Goal: Task Accomplishment & Management: Complete application form

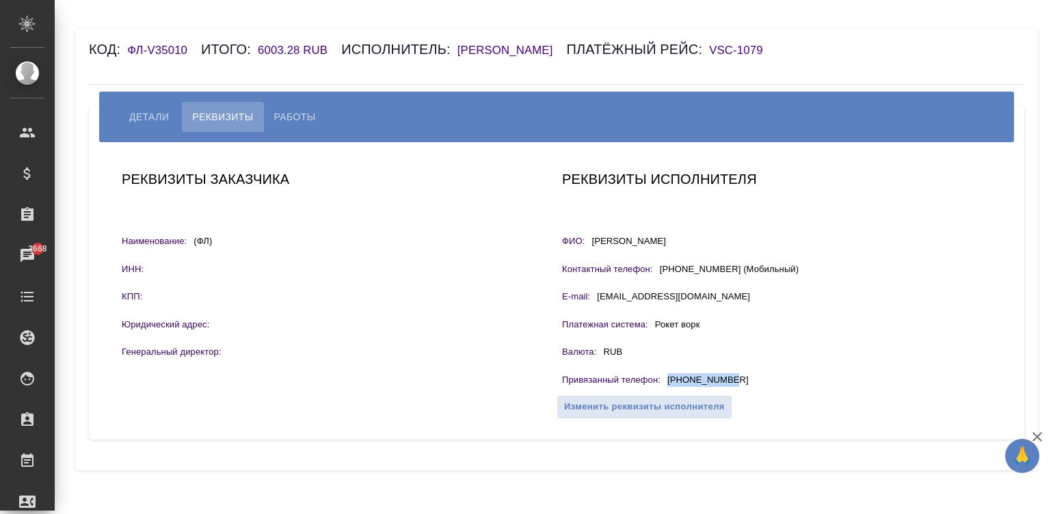
drag, startPoint x: 746, startPoint y: 399, endPoint x: 662, endPoint y: 400, distance: 84.1
click at [662, 390] on div "Привязанный телефон : +79958865007" at bounding box center [776, 381] width 429 height 17
copy div "+79958865007"
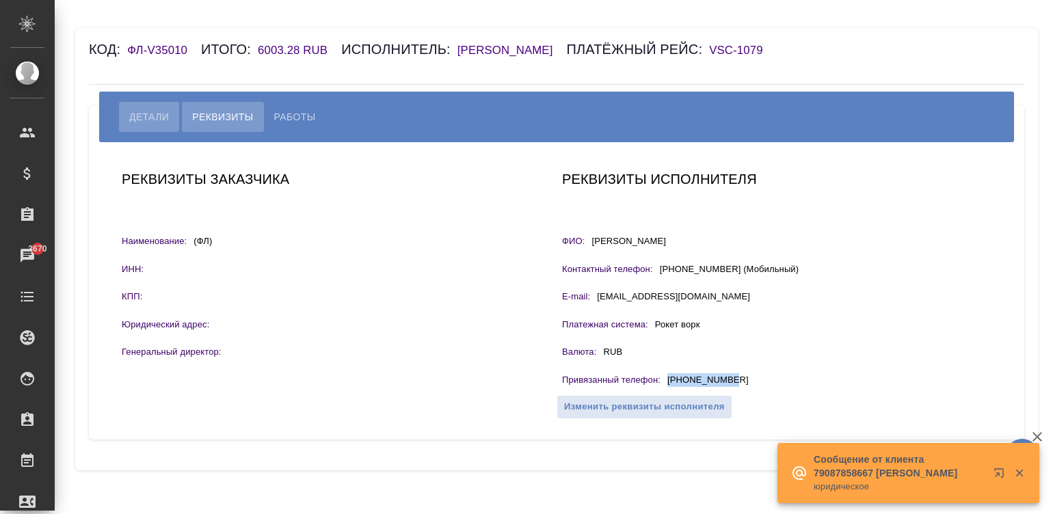
click at [131, 125] on span "Детали" at bounding box center [149, 117] width 40 height 16
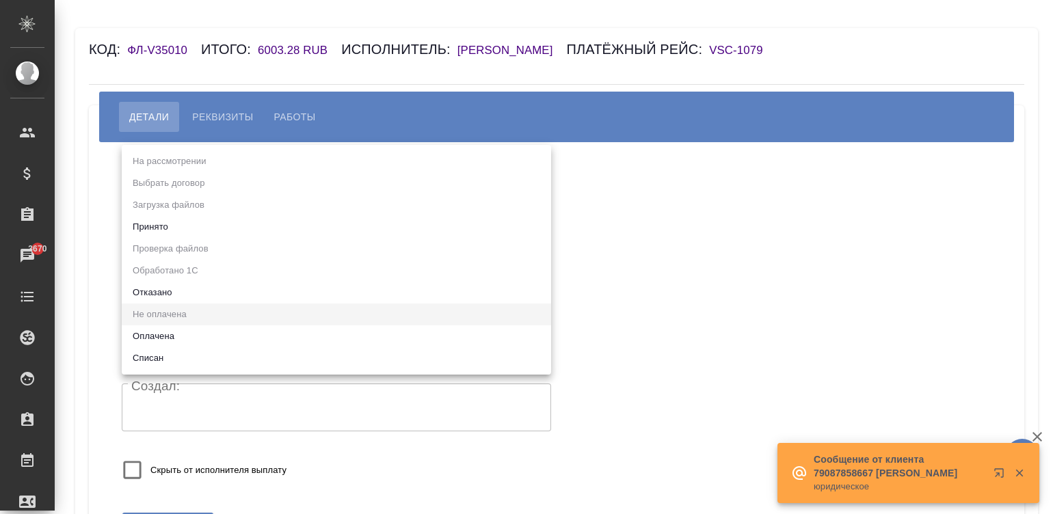
click at [171, 215] on body "🙏 .cls-1 fill:#fff; AWATERA Малинина Мария m.malinina Клиенты Спецификации Зака…" at bounding box center [526, 257] width 1053 height 514
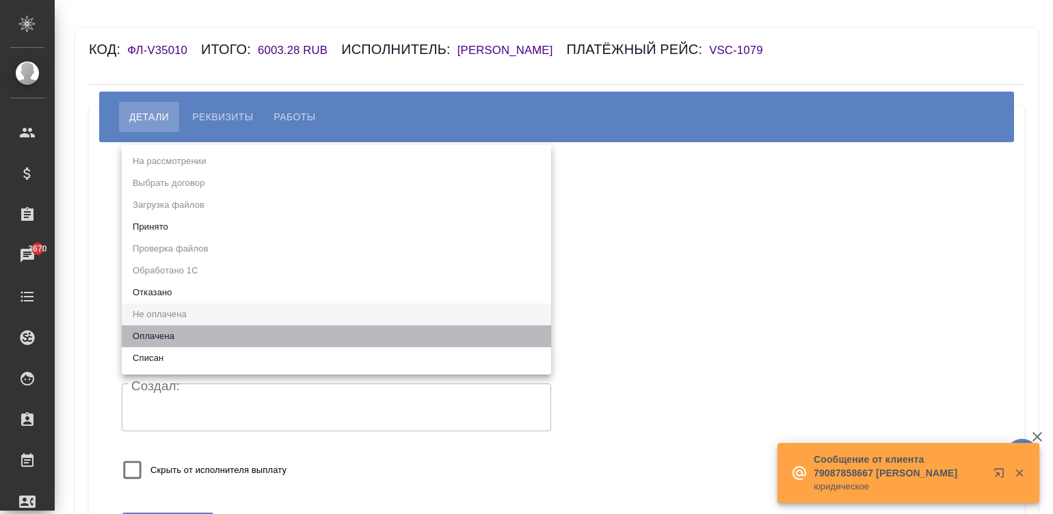
click at [159, 330] on li "Оплачена" at bounding box center [336, 336] width 429 height 22
type input "payed"
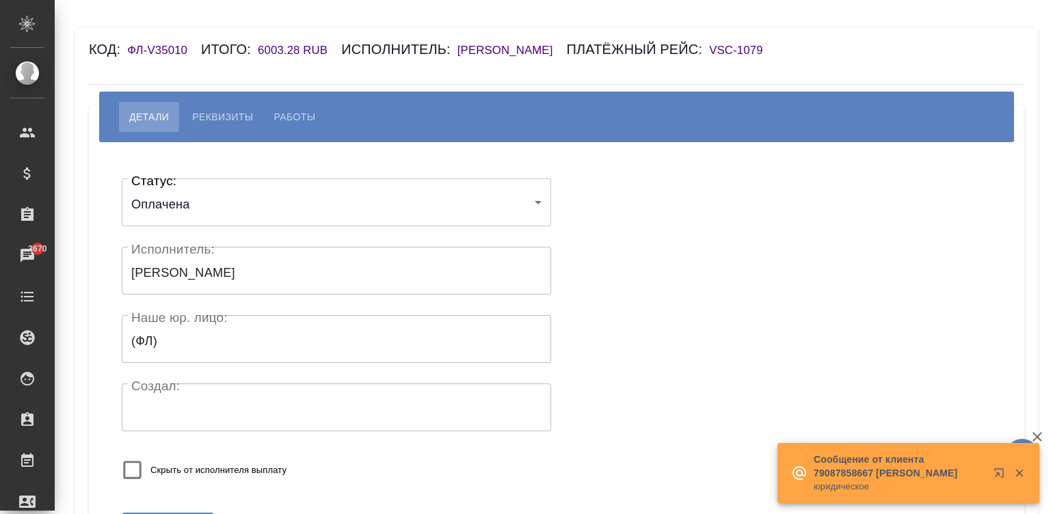
click at [641, 277] on div "Статус: Оплачена payed Статус: Исполнитель: Кузнецова Александра Александровна …" at bounding box center [556, 333] width 881 height 341
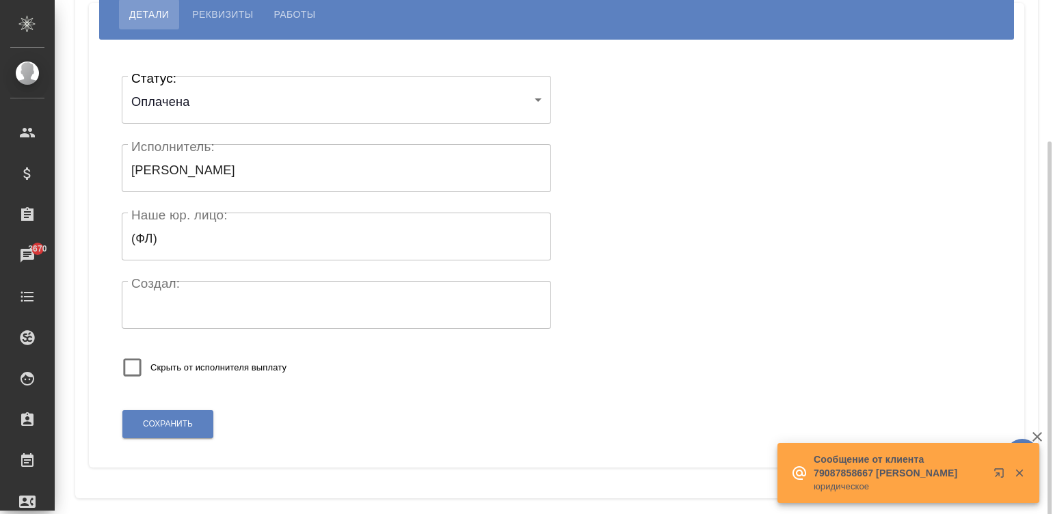
scroll to position [136, 0]
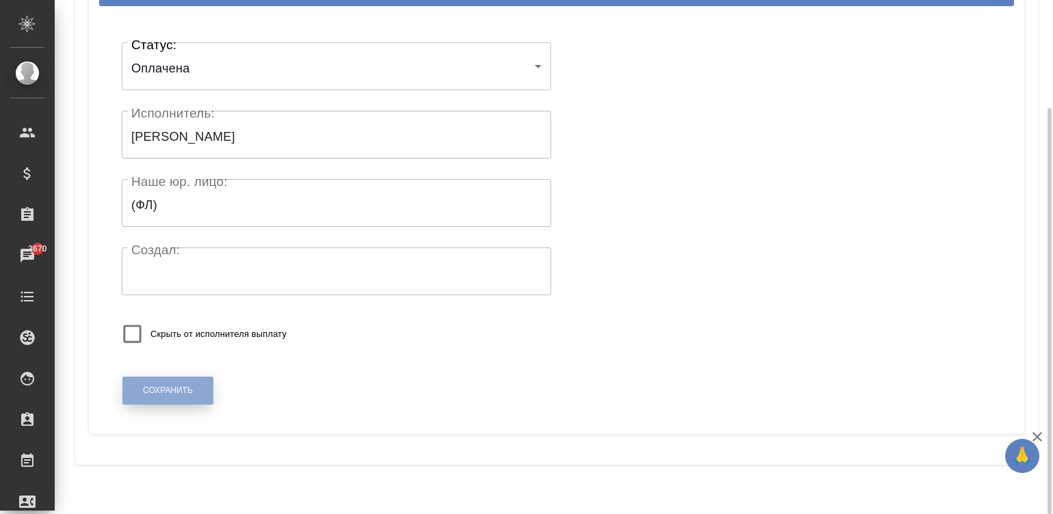
click at [162, 405] on button "Сохранить" at bounding box center [167, 391] width 91 height 28
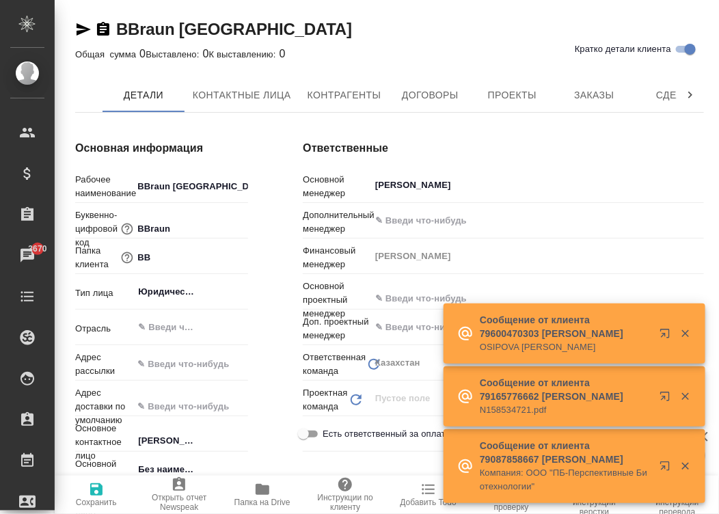
type input "(KZ) ТОО «Атлас Лэнгвидж Сервисез»"
type textarea "x"
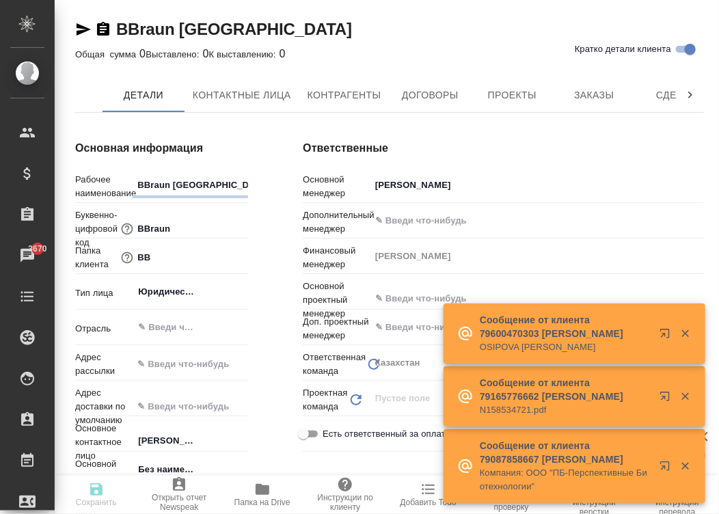
type textarea "x"
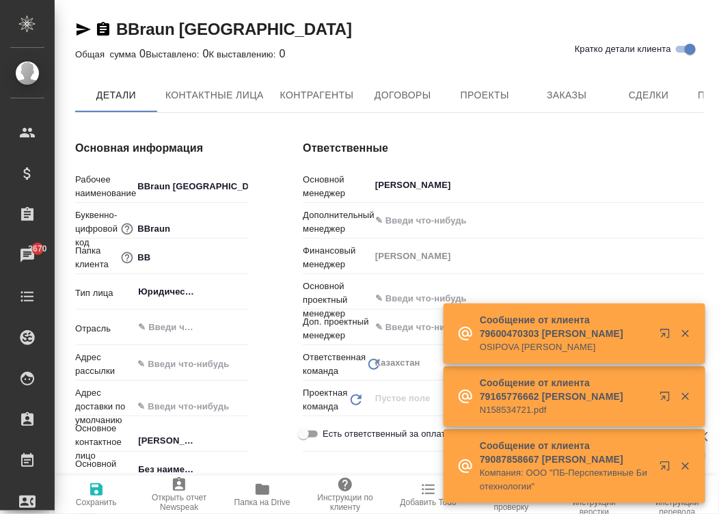
type textarea "x"
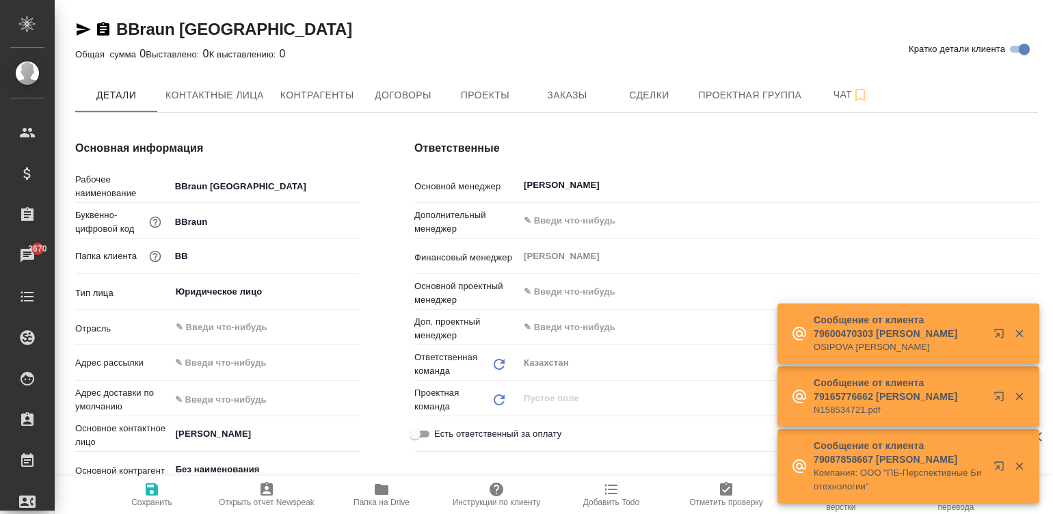
type textarea "x"
click at [377, 99] on span "Договоры" at bounding box center [403, 95] width 66 height 17
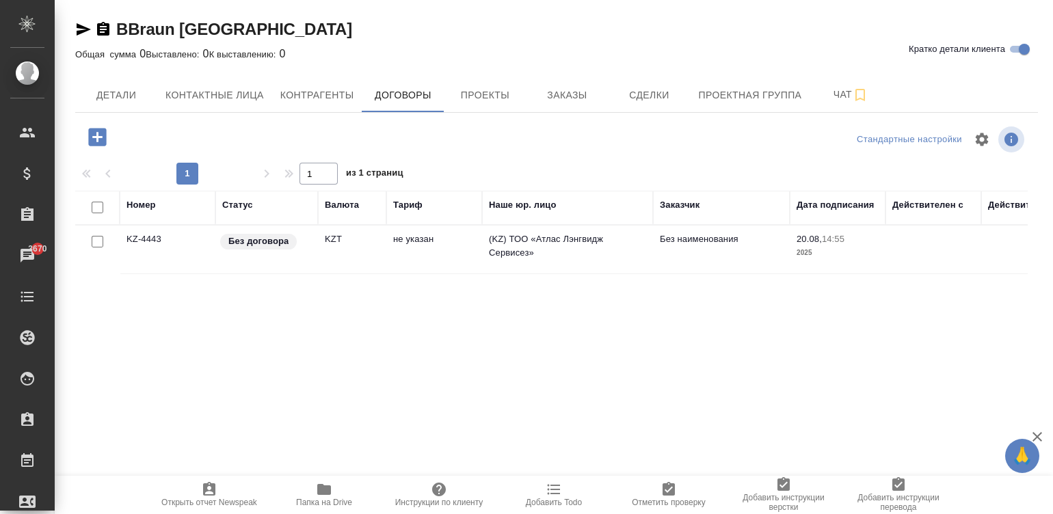
click at [317, 256] on td "Без договора" at bounding box center [266, 250] width 103 height 48
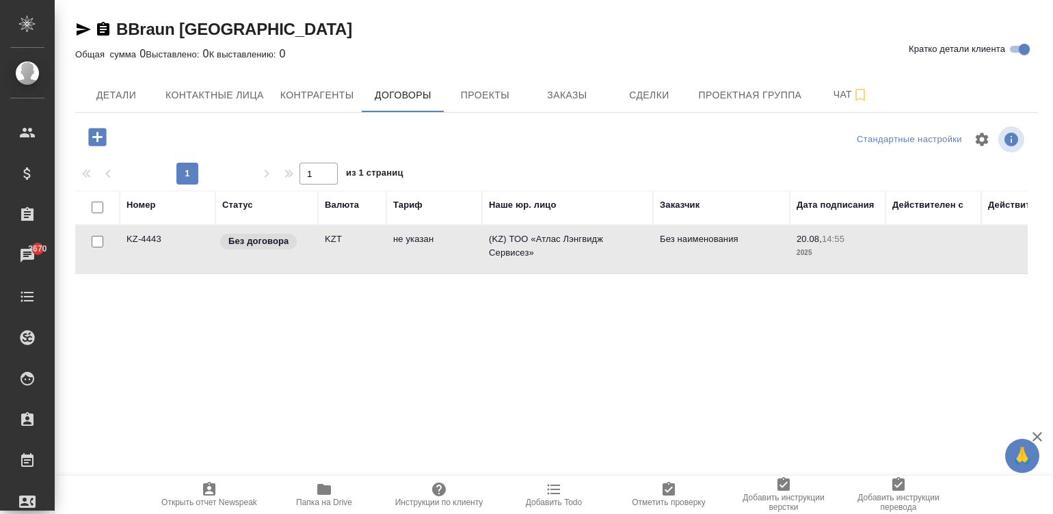
click at [317, 256] on td "Без договора" at bounding box center [266, 250] width 103 height 48
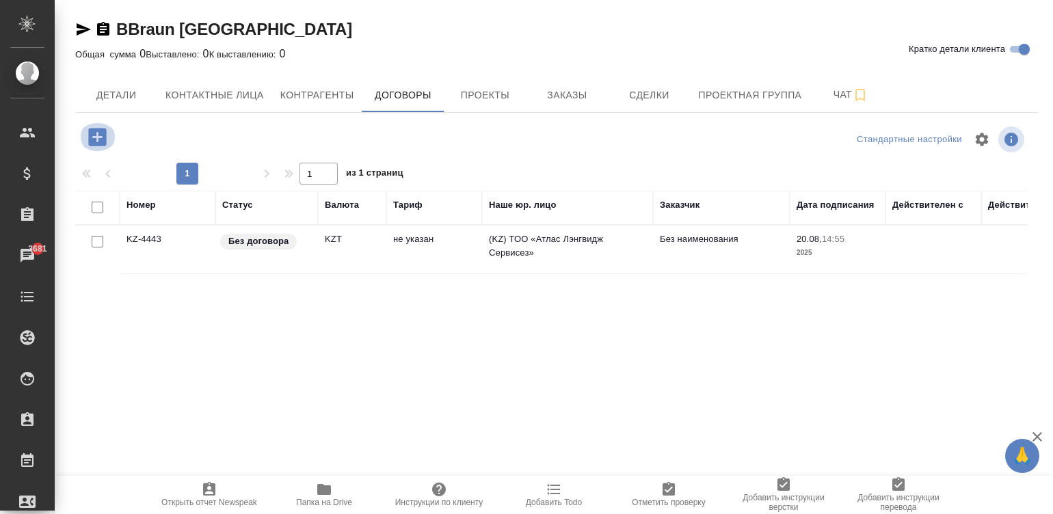
click at [93, 131] on icon "button" at bounding box center [97, 137] width 18 height 18
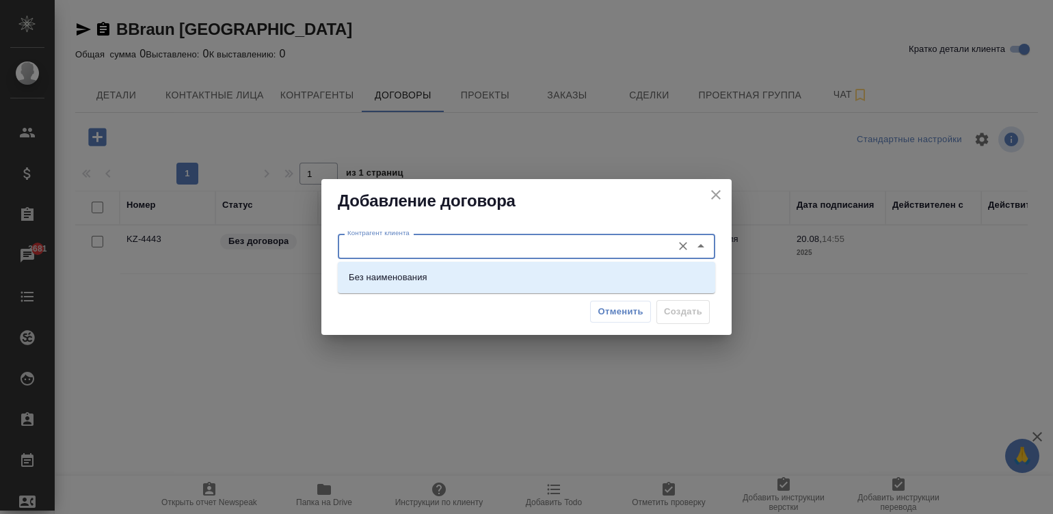
click at [407, 241] on input "Контрагент клиента" at bounding box center [503, 246] width 323 height 16
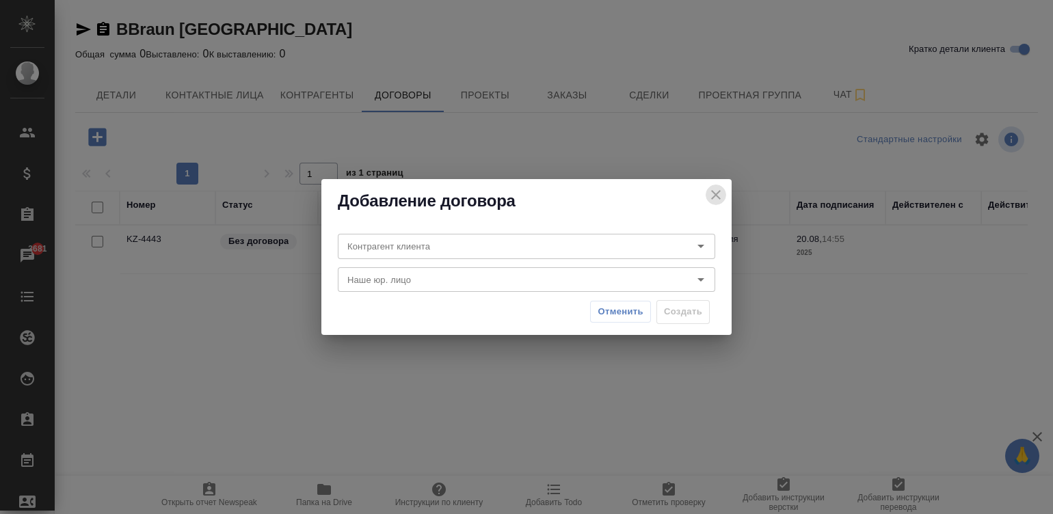
click at [708, 187] on icon "close" at bounding box center [716, 195] width 16 height 16
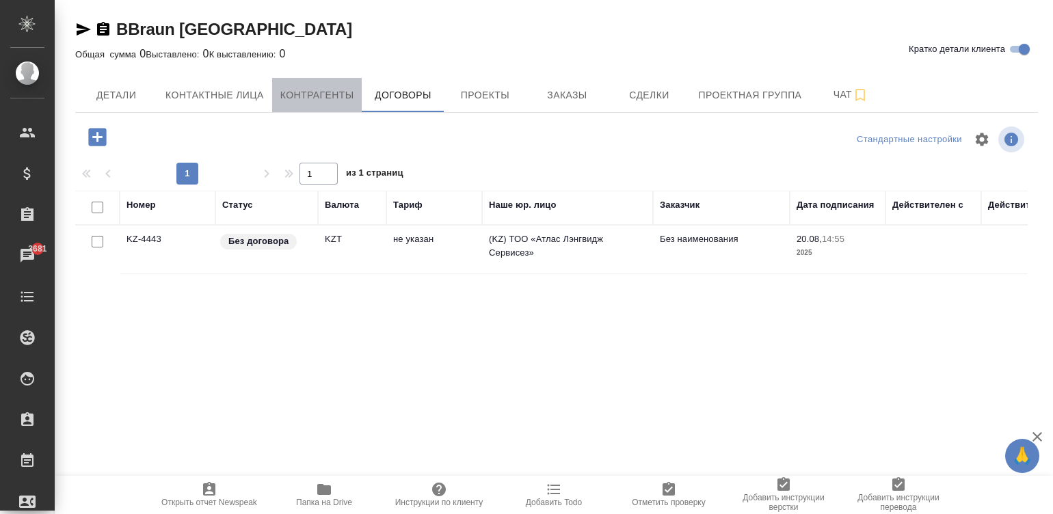
click at [325, 85] on button "Контрагенты" at bounding box center [317, 95] width 90 height 34
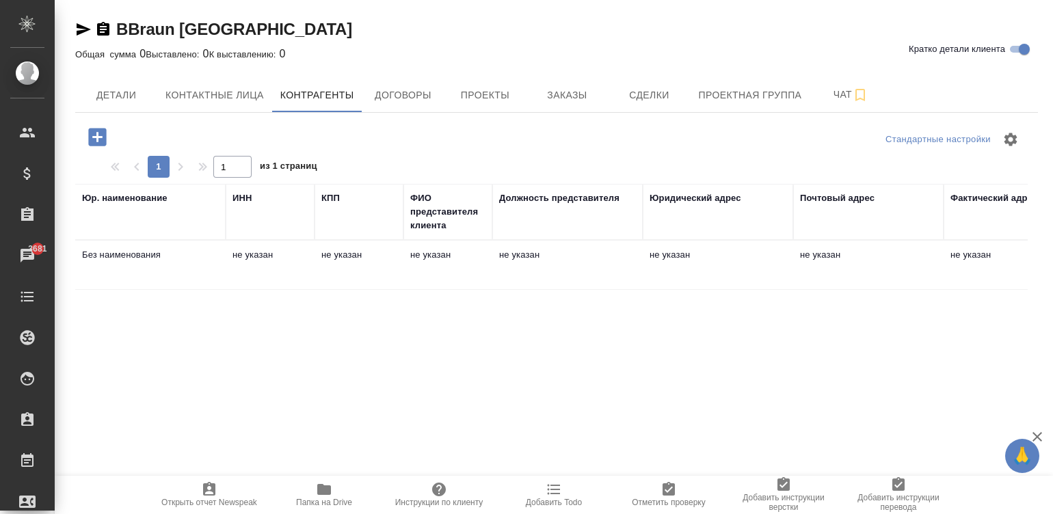
click at [622, 304] on div "Стандартные настройки 1 1 из 1 страниц Юр. наименование ИНН КПП ФИО представите…" at bounding box center [556, 370] width 963 height 514
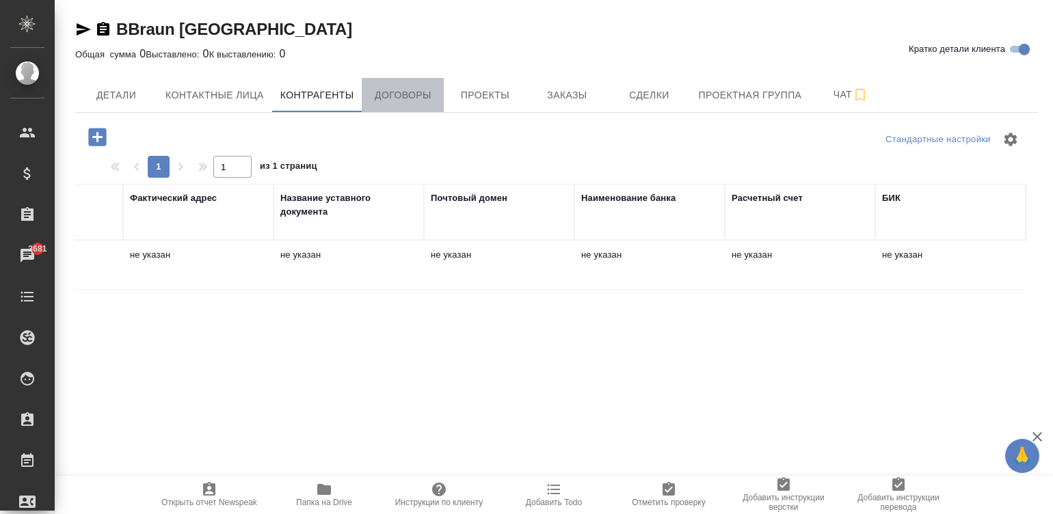
click at [403, 98] on span "Договоры" at bounding box center [403, 95] width 66 height 17
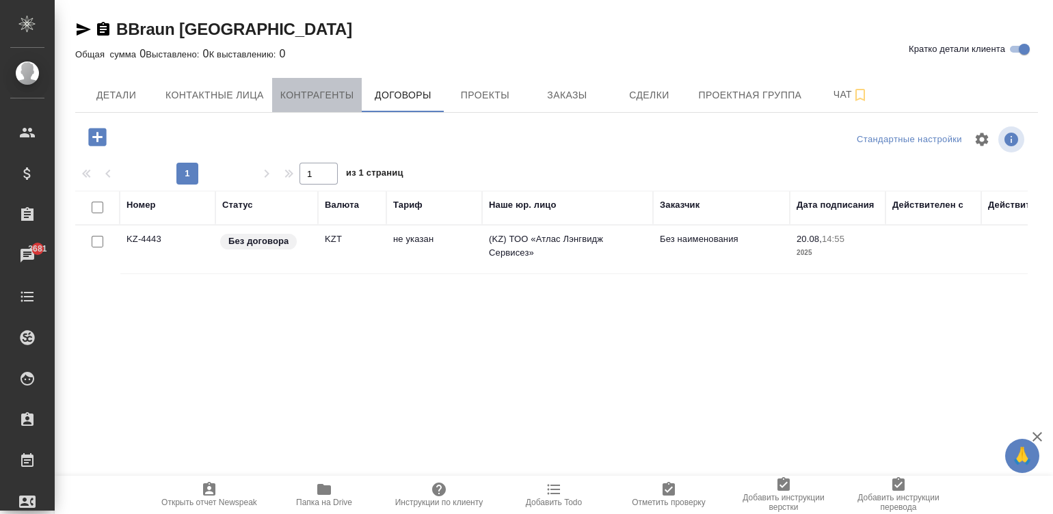
click at [280, 99] on span "Контрагенты" at bounding box center [317, 95] width 74 height 17
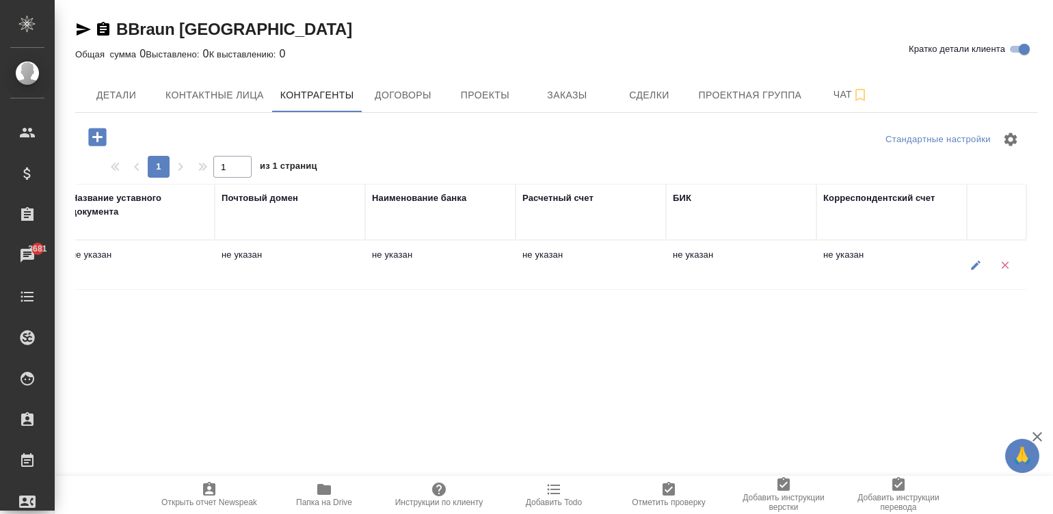
scroll to position [0, 1043]
click at [961, 263] on button "button" at bounding box center [975, 265] width 28 height 28
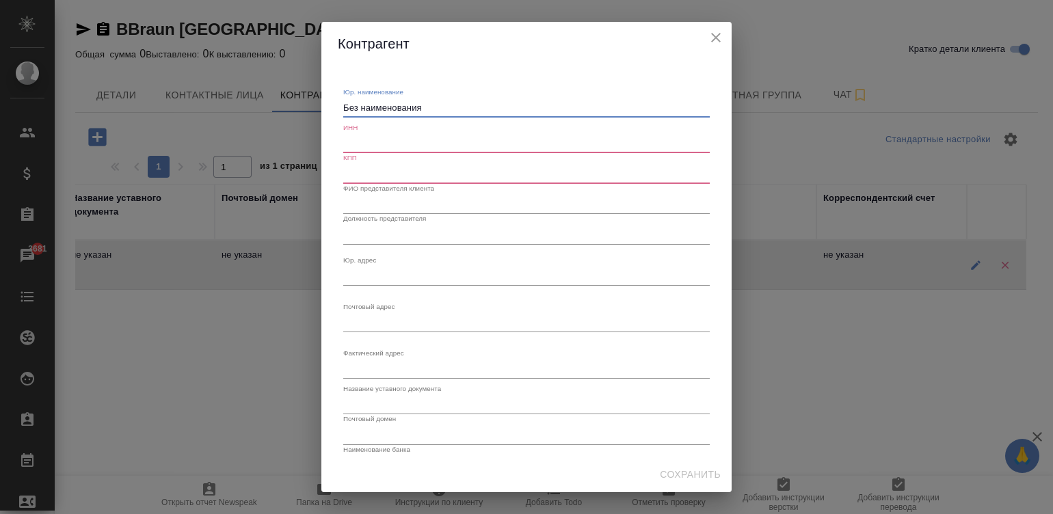
click at [425, 104] on textarea "Без наименования" at bounding box center [526, 108] width 366 height 10
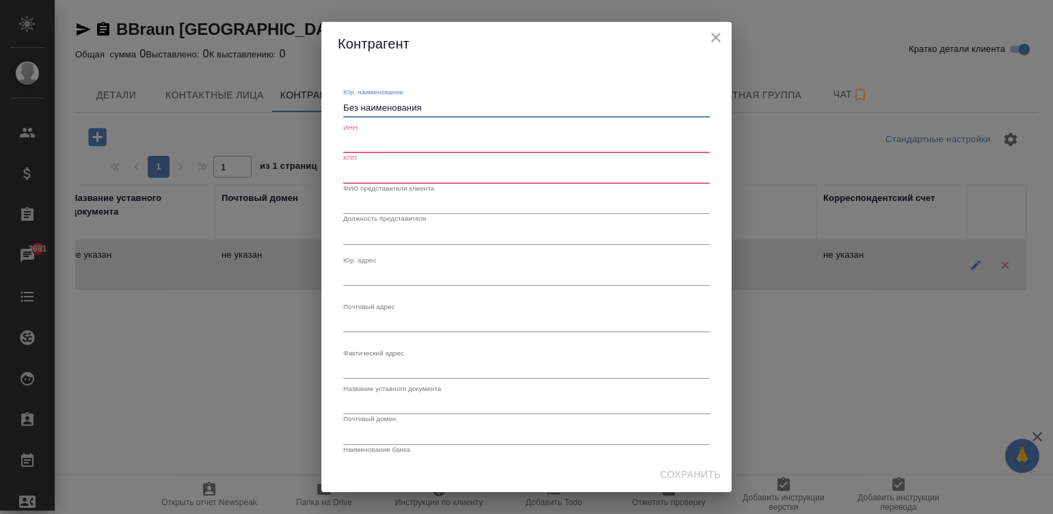
click at [425, 104] on textarea "Без наименования" at bounding box center [526, 108] width 366 height 10
type textarea "ТОО "Б.БРАУН МЕДИКАЛ КАЗАХСТАН""
click at [413, 139] on input "text" at bounding box center [526, 143] width 366 height 19
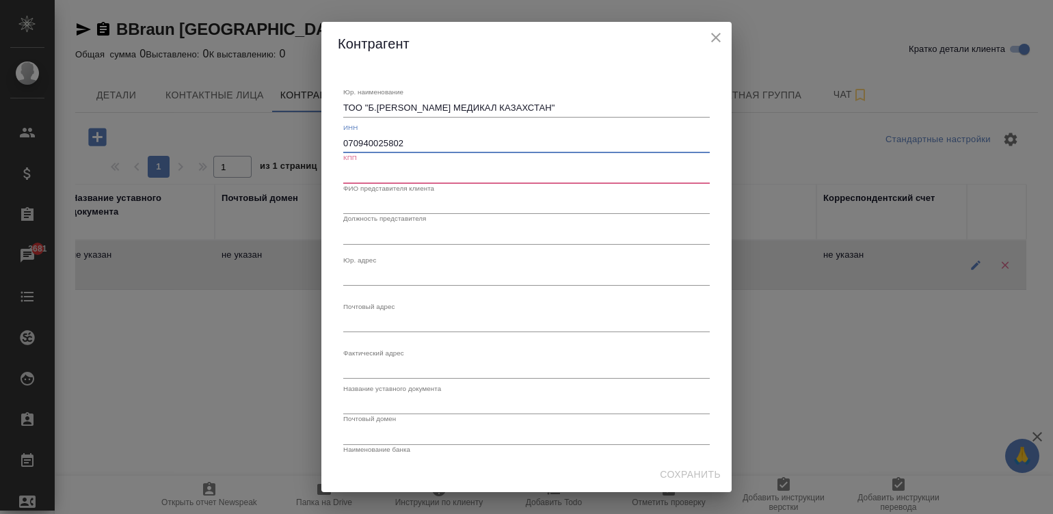
type input "070940025802"
click at [461, 165] on input "text" at bounding box center [526, 173] width 366 height 19
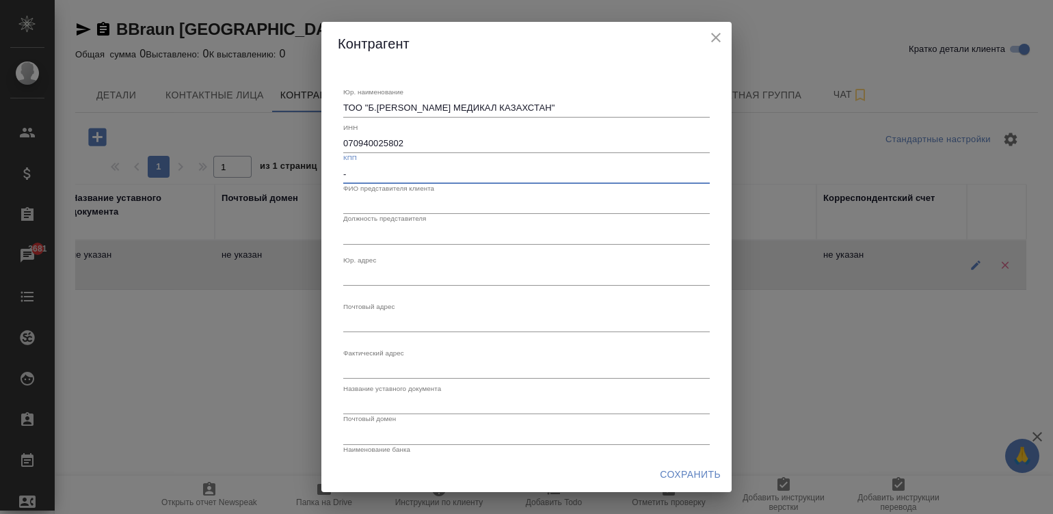
type input "-"
click at [400, 198] on input "text" at bounding box center [526, 204] width 366 height 19
type input "у"
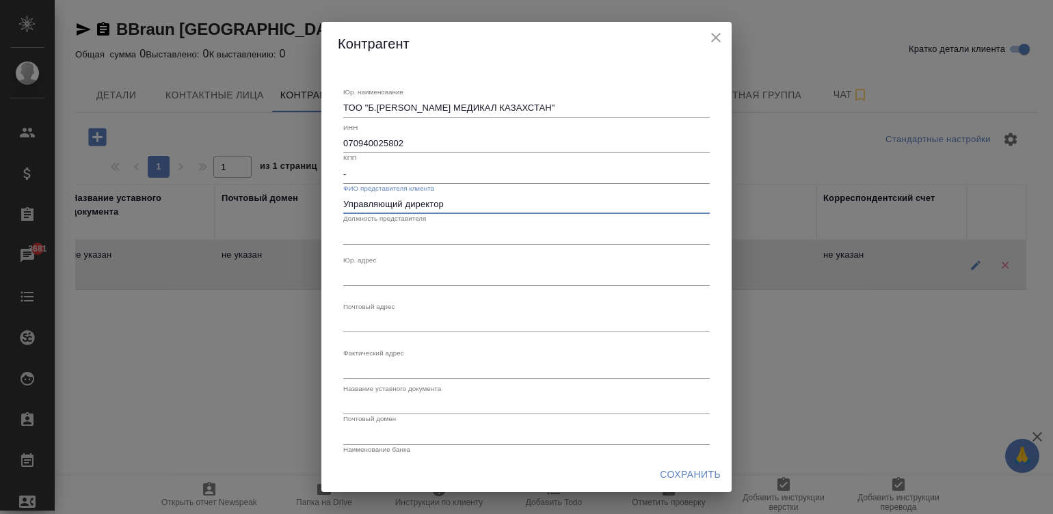
type input "Управляющий директор"
click at [363, 235] on input "text" at bounding box center [526, 234] width 366 height 19
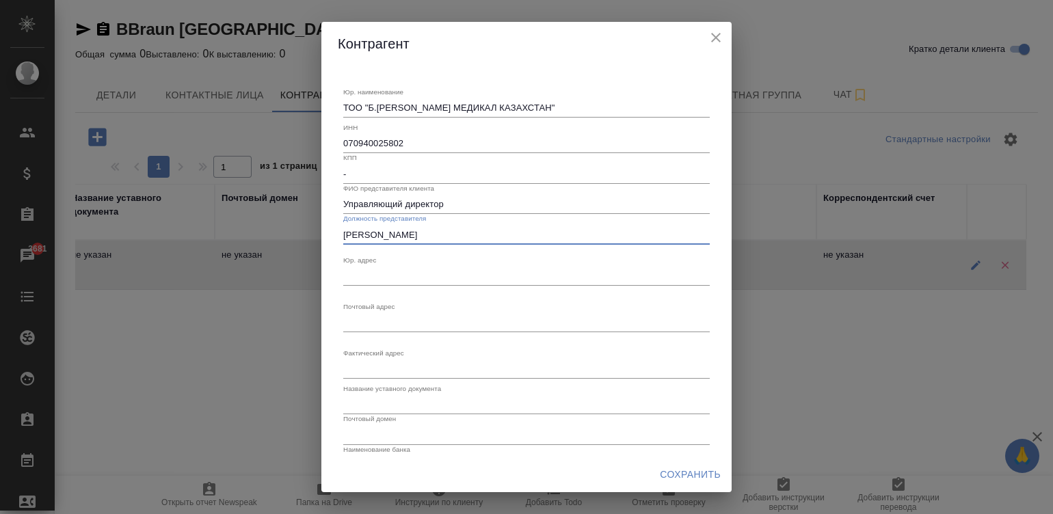
type input "Быстрицкий А.В."
click at [377, 271] on textarea "Юр. наименование" at bounding box center [526, 276] width 366 height 10
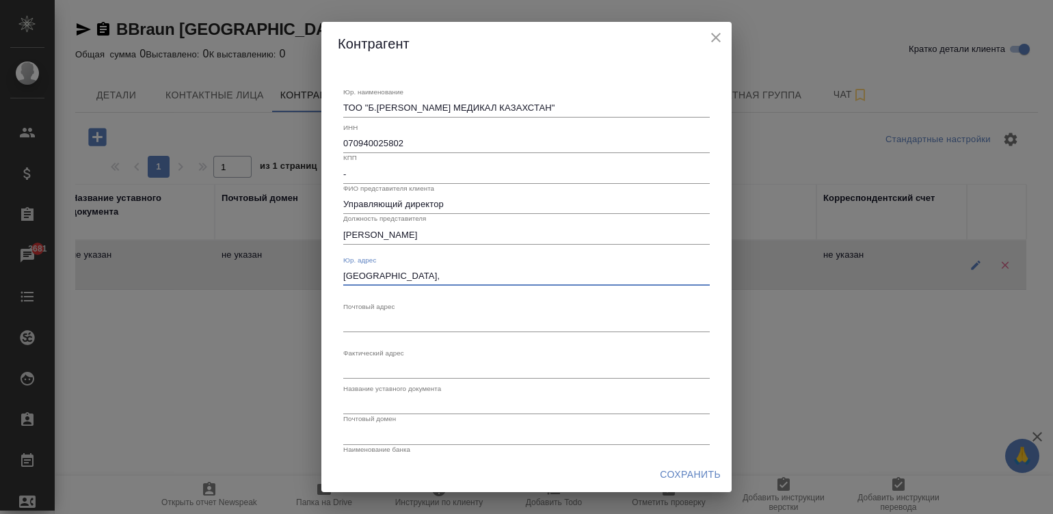
click at [455, 271] on textarea "Республике Казахстан," at bounding box center [526, 276] width 366 height 10
click at [386, 277] on textarea "Республике Казахстан, 050000, г. Алматы, ул. Тимирязева, 26/29" at bounding box center [526, 276] width 366 height 10
click at [416, 273] on textarea "Республика Казахстан, 050000, г. Алматы, ул. Тимирязева, 26/29" at bounding box center [526, 276] width 366 height 10
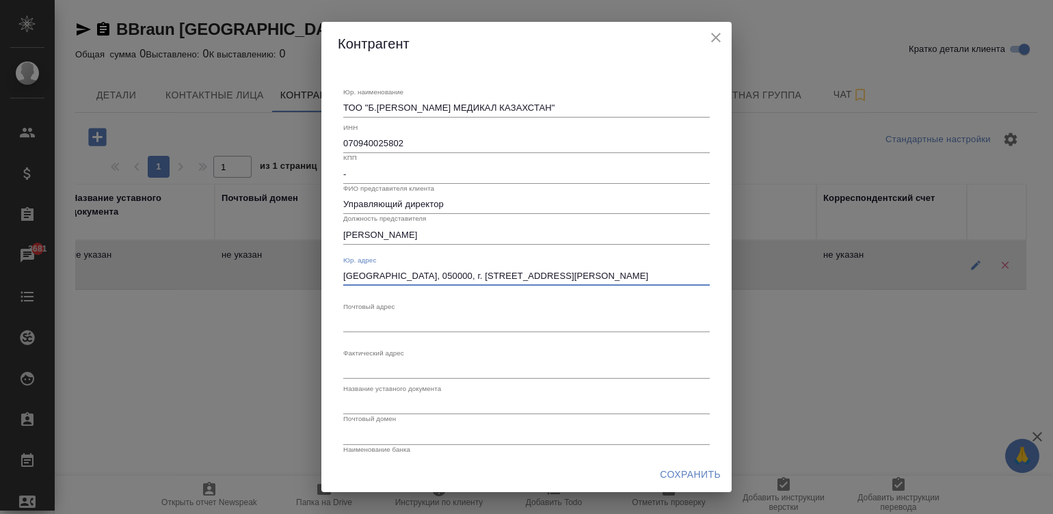
type textarea "Республика Казахстан, 050000, г. Алматы, ул. Тимирязева, 26/29"
click at [447, 318] on textarea "Юр. наименование" at bounding box center [526, 322] width 366 height 10
paste textarea "Республика Казахстан, 050000, г. Алматы, ул. Тимирязева, 26/29"
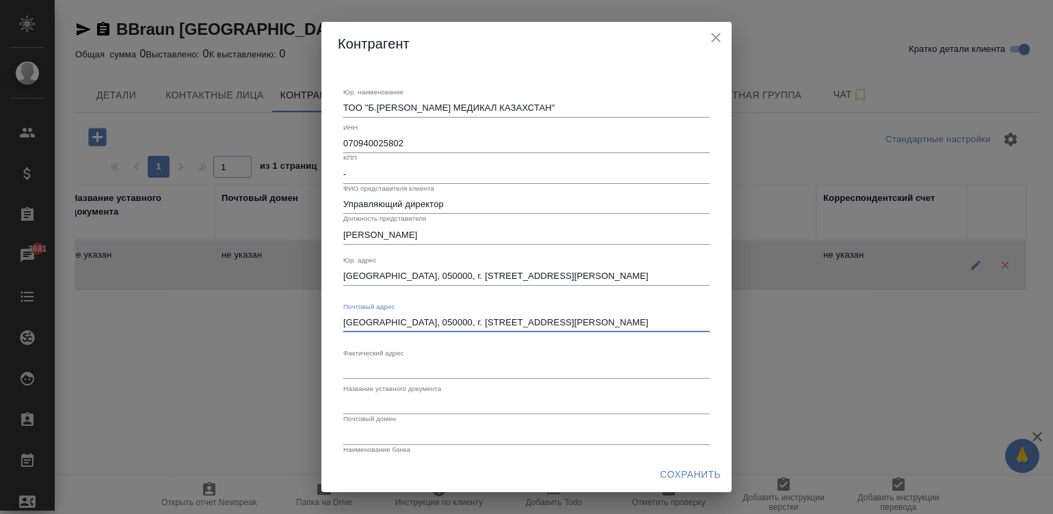
type textarea "Республика Казахстан, 050000, г. Алматы, ул. Тимирязева, 26/29"
click at [389, 373] on textarea "Юр. наименование" at bounding box center [526, 369] width 366 height 10
paste textarea "Республика Казахстан, 050000, г. Алматы, ул. Тимирязева, 26/29"
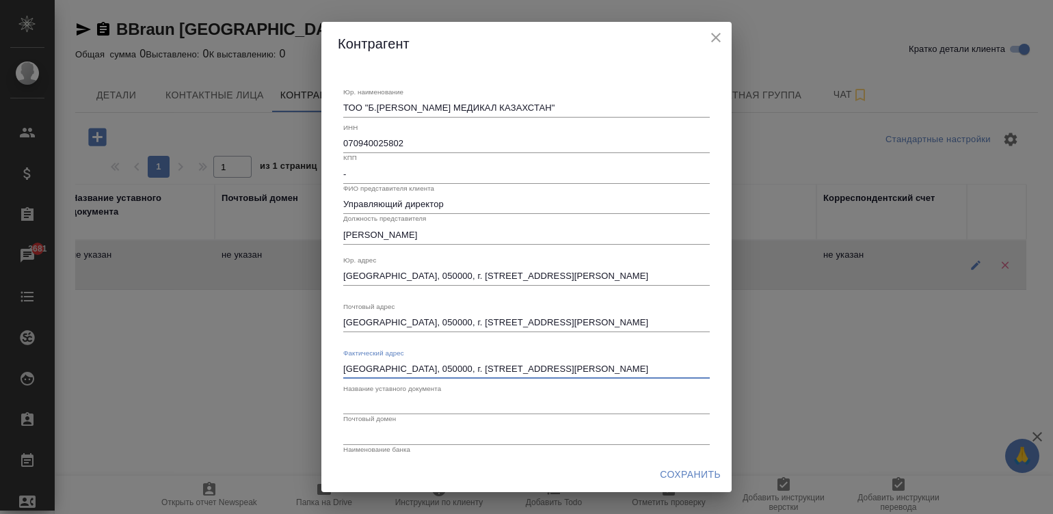
type textarea "Республика Казахстан, 050000, г. Алматы, ул. Тимирязева, 26/29"
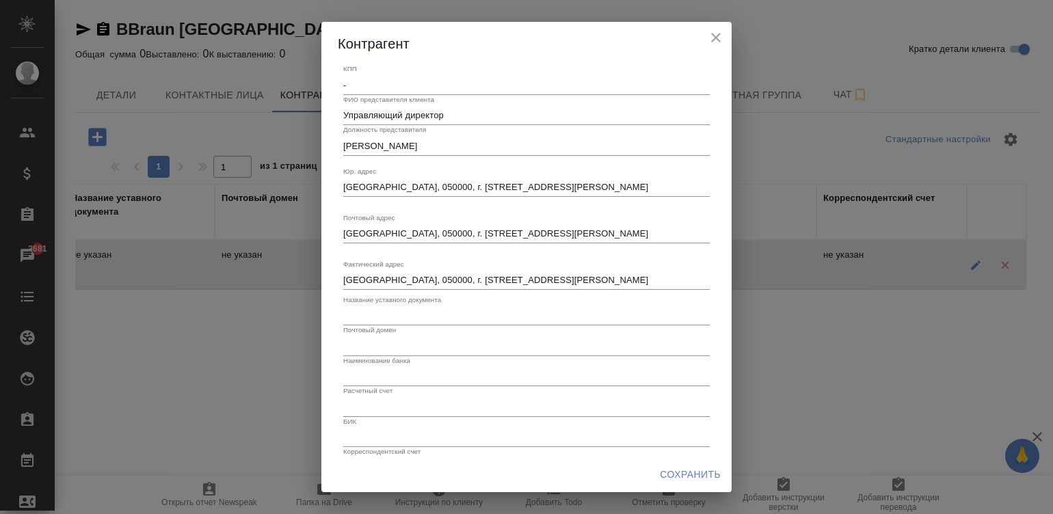
scroll to position [120, 0]
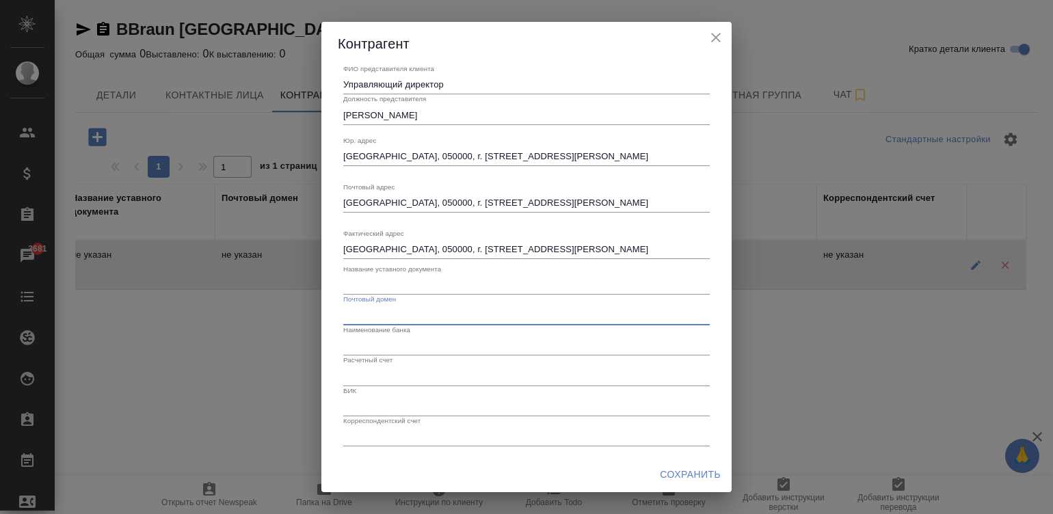
click at [410, 306] on input "text" at bounding box center [526, 315] width 366 height 19
type input "bbraun.com"
click at [394, 347] on input "text" at bounding box center [526, 345] width 366 height 19
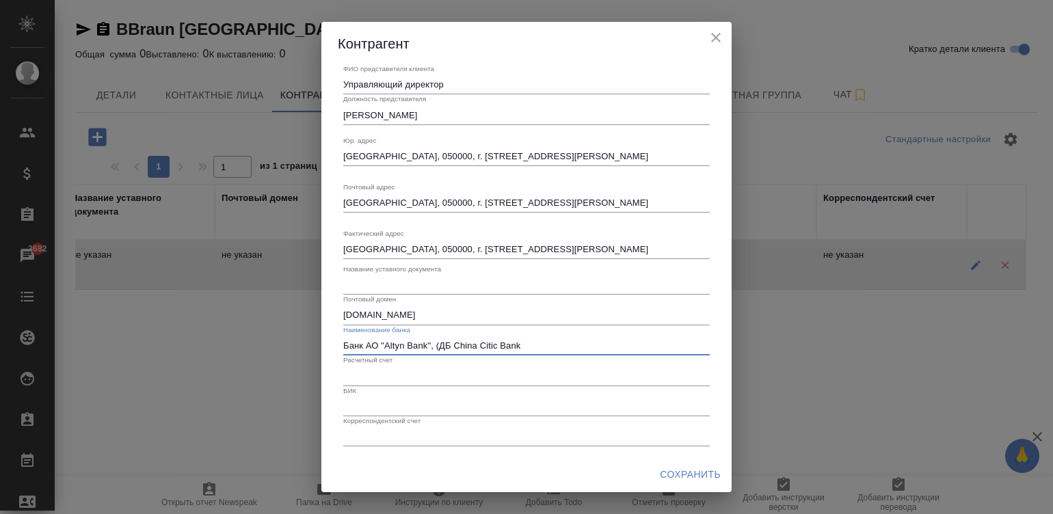
click at [551, 336] on input "Банк АО "Altyn Bank", (ДБ China Citic Bank" at bounding box center [526, 345] width 366 height 19
type input "Банк АО "Altyn Bank", (ДБ China Citic Bank Corporation Limited), г. Алматы"
click at [405, 377] on input "text" at bounding box center [526, 375] width 366 height 19
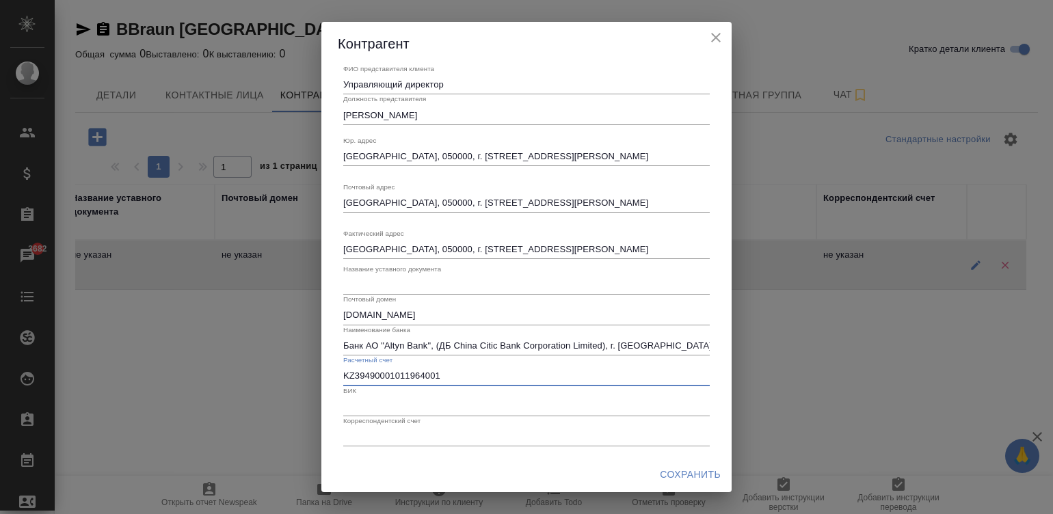
type input "KZ39490001011964001"
click at [477, 403] on input "text" at bounding box center [526, 406] width 366 height 19
type input "ATYNKZKA"
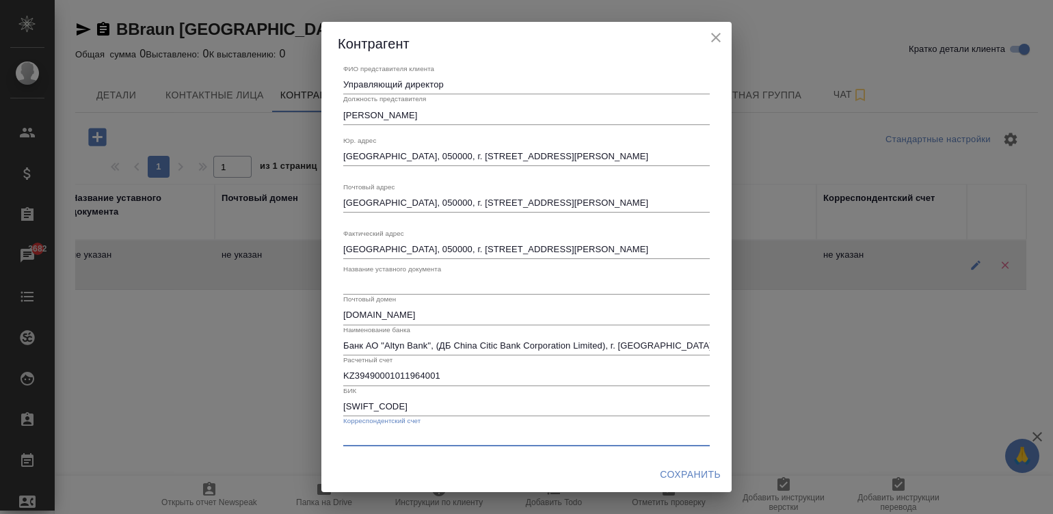
click at [394, 441] on input "text" at bounding box center [526, 436] width 366 height 19
type input "-"
click at [716, 95] on div "Юр. наименование ТОО "Б.БРАУН МЕДИКАЛ КАЗАХСТАН" x ИНН 070940025802 КПП - ФИО п…" at bounding box center [526, 261] width 410 height 391
click at [466, 277] on input "text" at bounding box center [526, 285] width 366 height 19
type input "у"
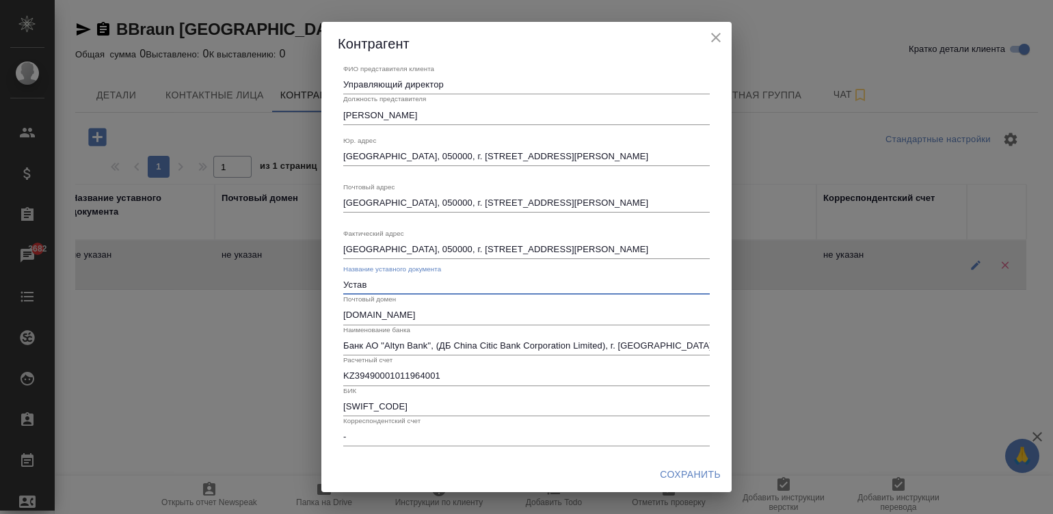
type input "Устав"
click at [684, 479] on span "Сохранить" at bounding box center [690, 474] width 61 height 17
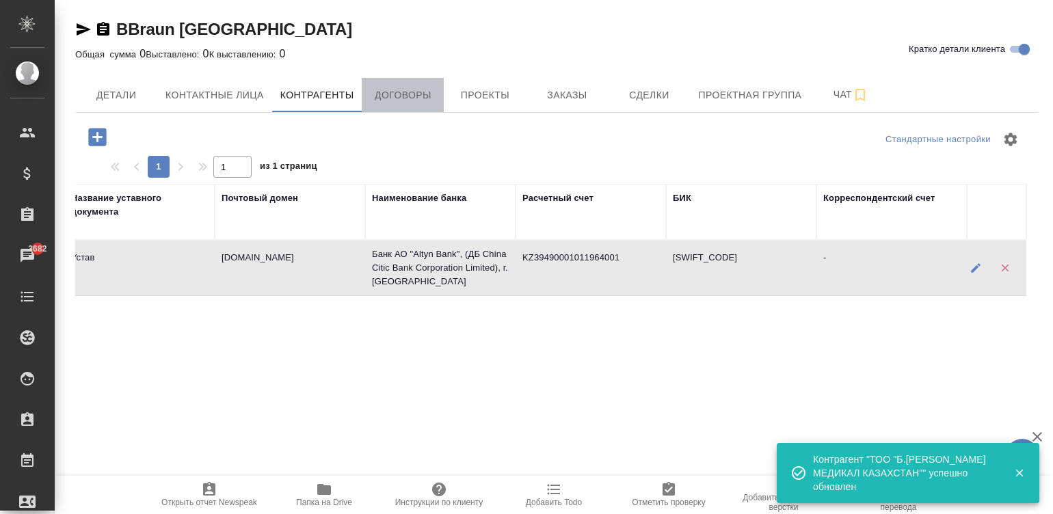
click at [414, 99] on span "Договоры" at bounding box center [403, 95] width 66 height 17
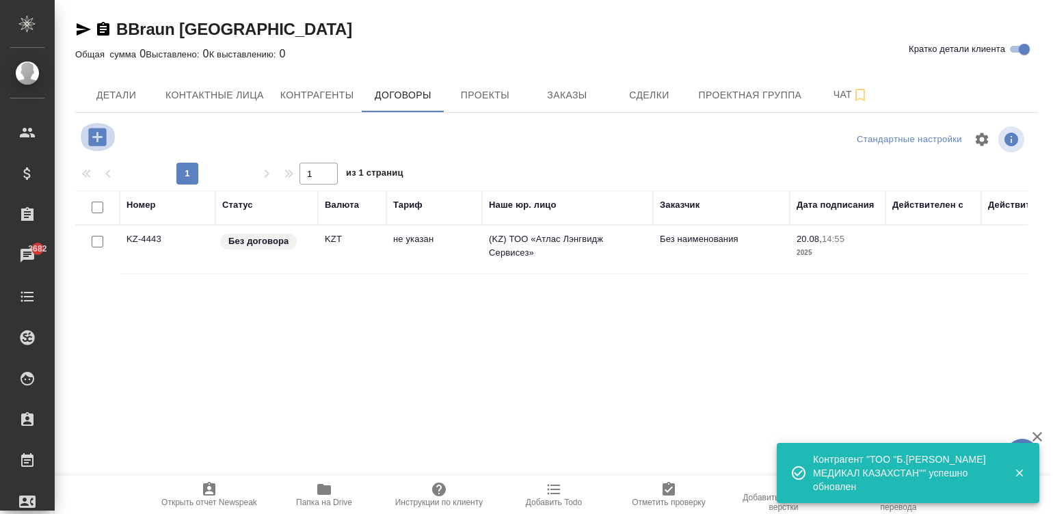
click at [94, 132] on icon "button" at bounding box center [97, 137] width 18 height 18
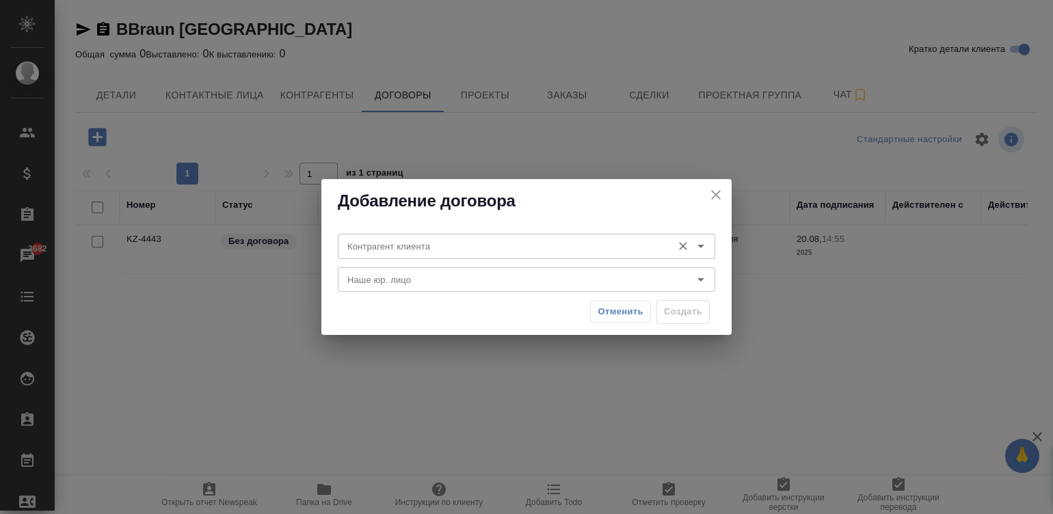
click at [405, 236] on div "Контрагент клиента" at bounding box center [526, 246] width 377 height 25
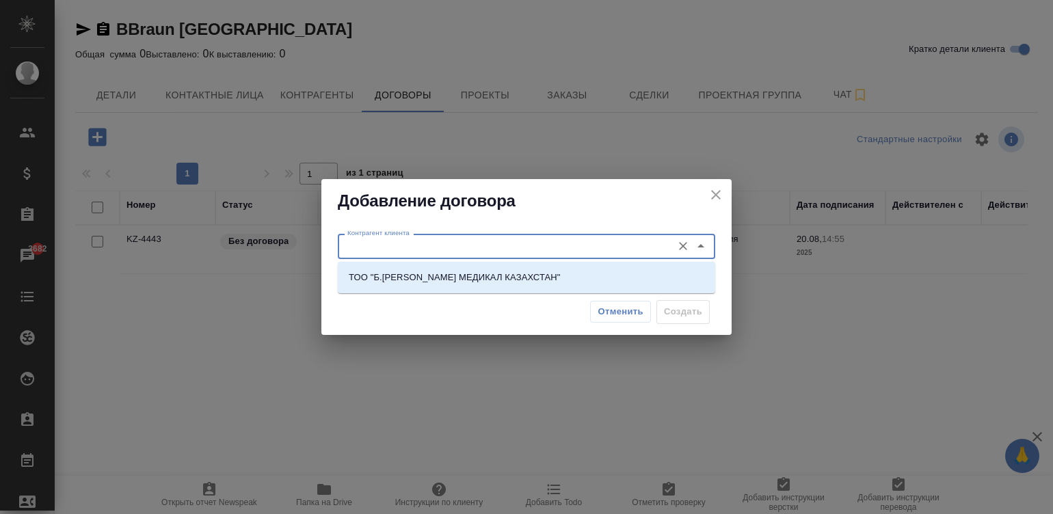
click at [435, 243] on input "Контрагент клиента" at bounding box center [503, 246] width 323 height 16
click at [465, 272] on p "ТОО "Б.[PERSON_NAME] МЕДИКАЛ КАЗАХСТАН"" at bounding box center [455, 278] width 212 height 14
type input "ТОО "Б.[PERSON_NAME] МЕДИКАЛ КАЗАХСТАН""
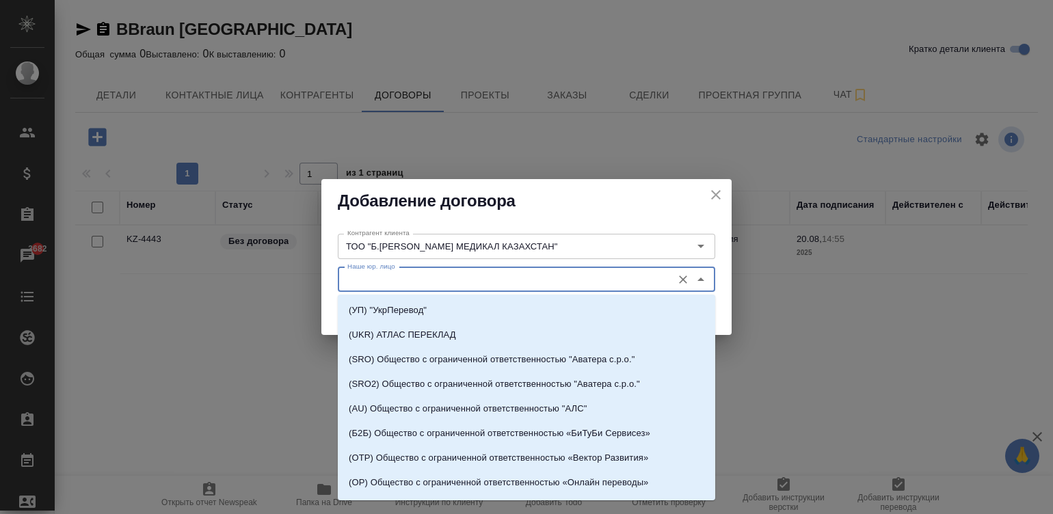
click at [465, 272] on input "Наше юр. лицо" at bounding box center [503, 279] width 323 height 16
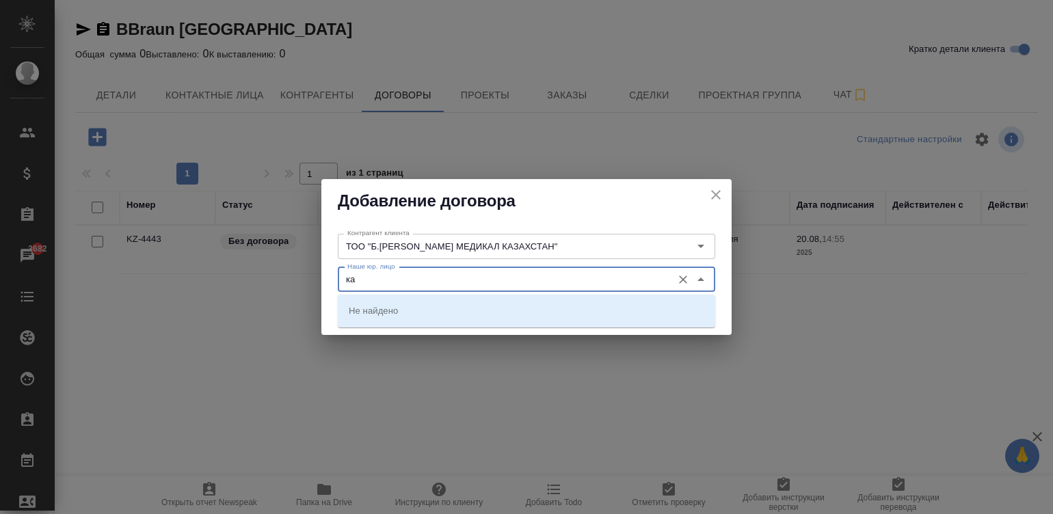
type input "к"
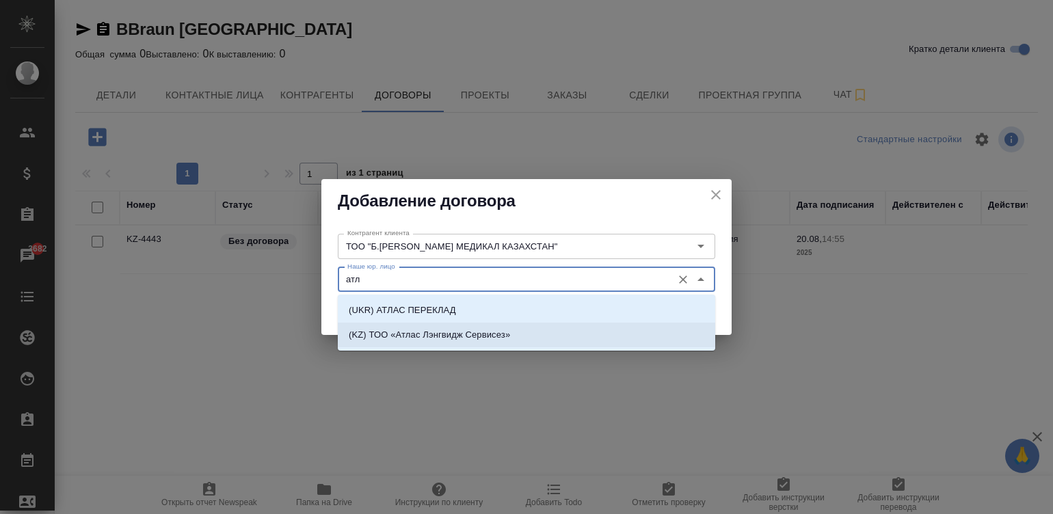
click at [495, 328] on p "(KZ) ТОО «Атлас Лэнгвидж Сервисез»" at bounding box center [429, 335] width 161 height 14
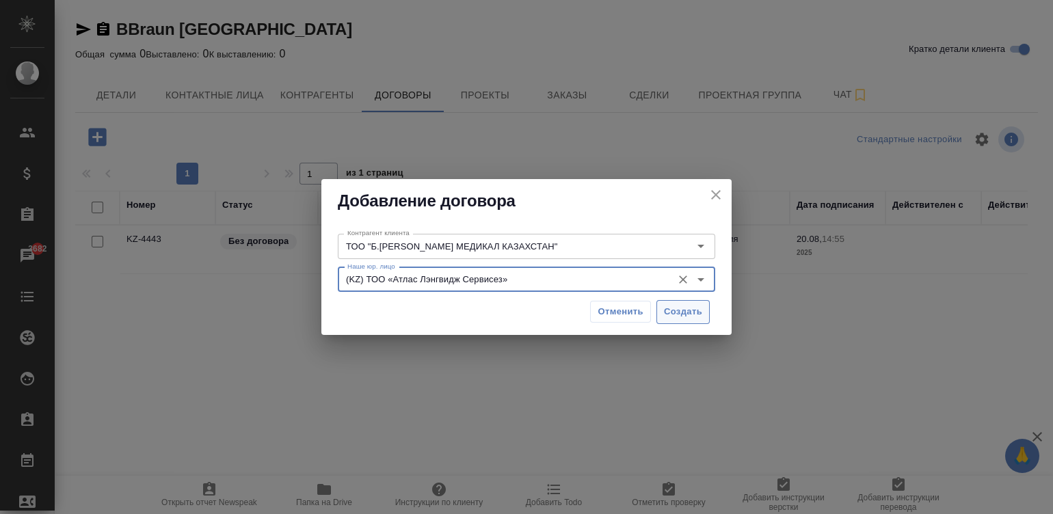
type input "(KZ) ТОО «Атлас Лэнгвидж Сервисез»"
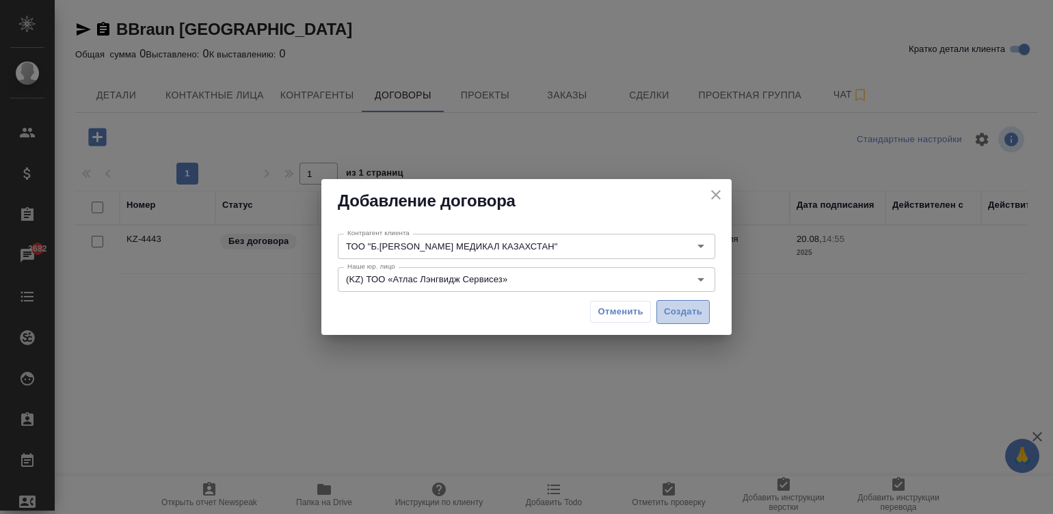
click at [675, 306] on span "Создать" at bounding box center [683, 312] width 38 height 16
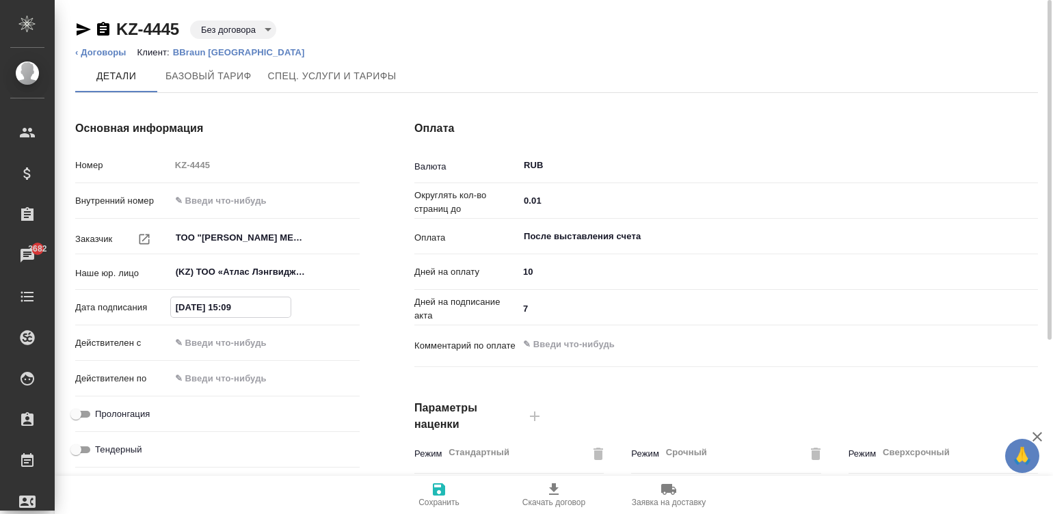
click at [252, 299] on input "[DATE] 15:09" at bounding box center [231, 307] width 120 height 20
click at [252, 299] on input "20.08.2025 15:09" at bounding box center [231, 307] width 120 height 20
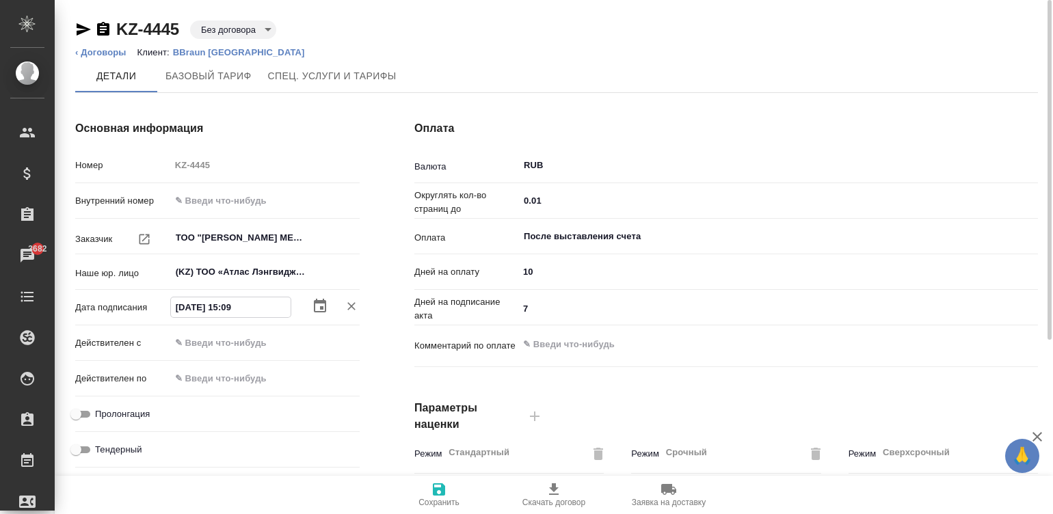
click at [252, 299] on input "20.08.2025 15:09" at bounding box center [231, 307] width 120 height 20
type input "01.10.2024 09:00"
click at [232, 342] on input "text" at bounding box center [231, 343] width 120 height 20
paste input "01.10.2024 09:00"
type input "01.10.2024 09:00"
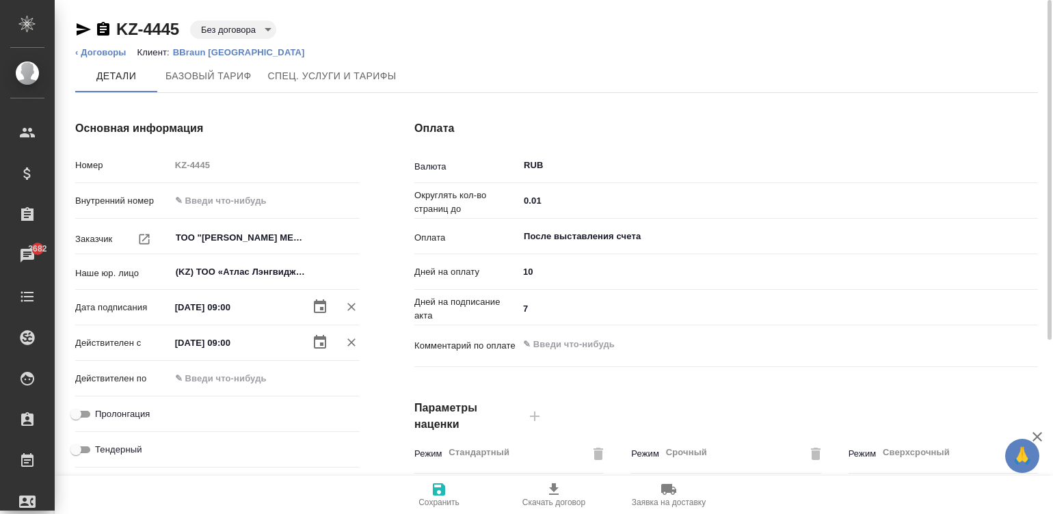
click at [208, 367] on div "Действителен по" at bounding box center [217, 378] width 284 height 24
click at [215, 378] on input "text" at bounding box center [231, 378] width 120 height 20
click at [81, 406] on input "Пролонгация" at bounding box center [75, 414] width 49 height 16
checkbox input "true"
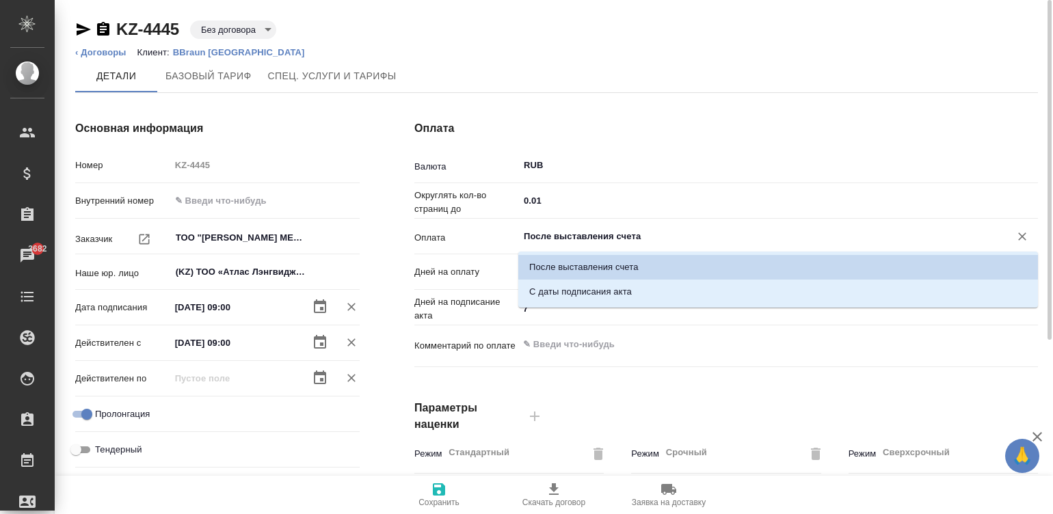
click at [615, 232] on input "После выставления счета" at bounding box center [755, 236] width 466 height 16
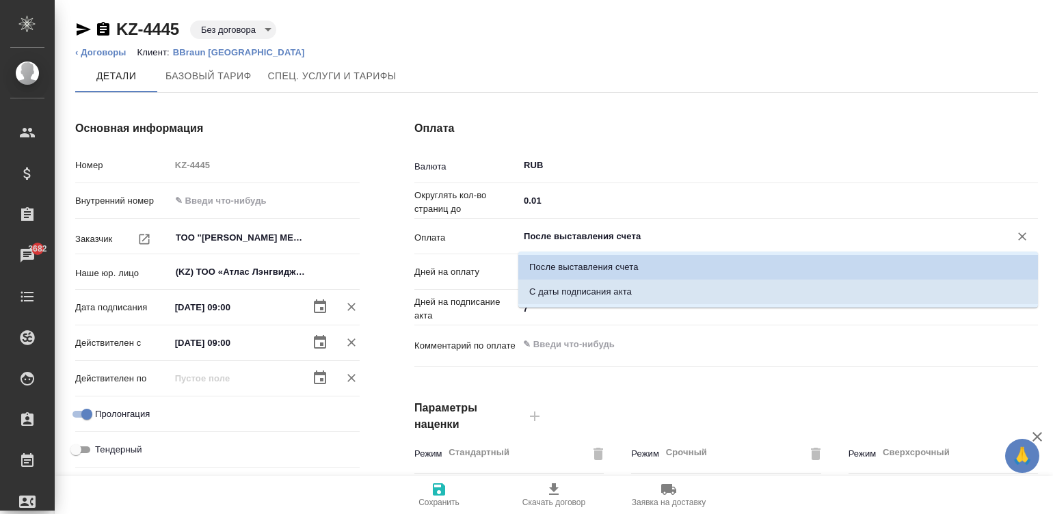
click at [630, 287] on p "С даты подписания акта" at bounding box center [580, 292] width 103 height 14
type input "С даты подписания акта"
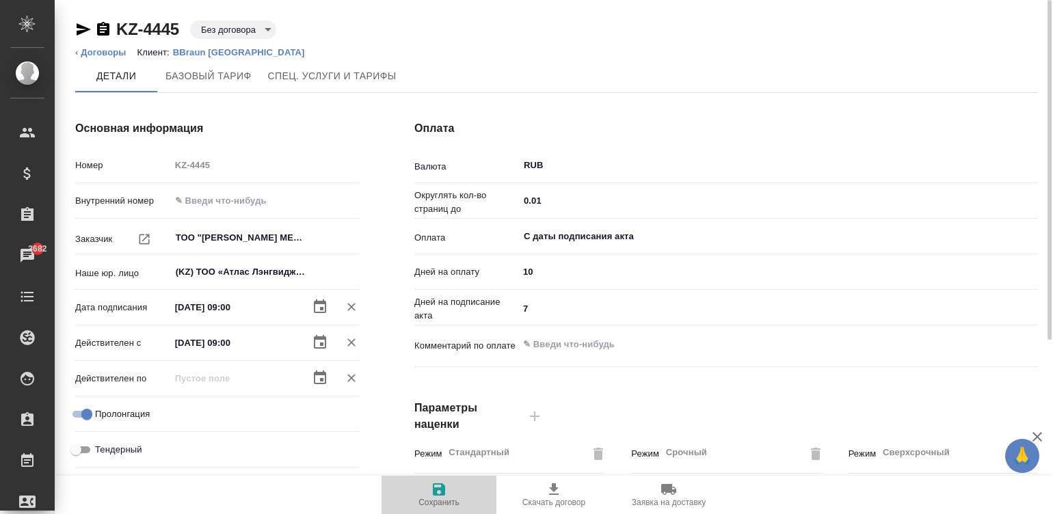
click at [430, 500] on span "Сохранить" at bounding box center [438, 503] width 41 height 10
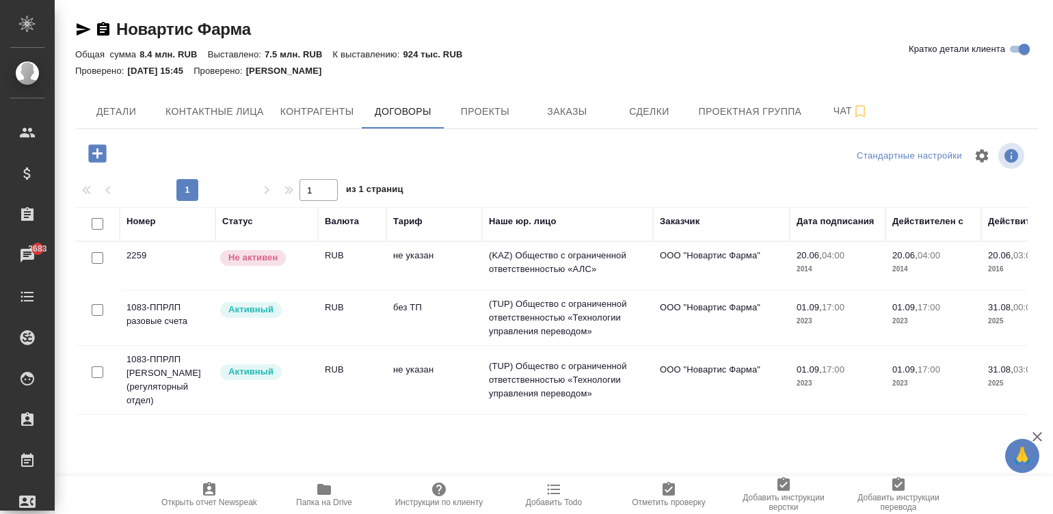
click at [457, 290] on td "не указан" at bounding box center [434, 266] width 96 height 48
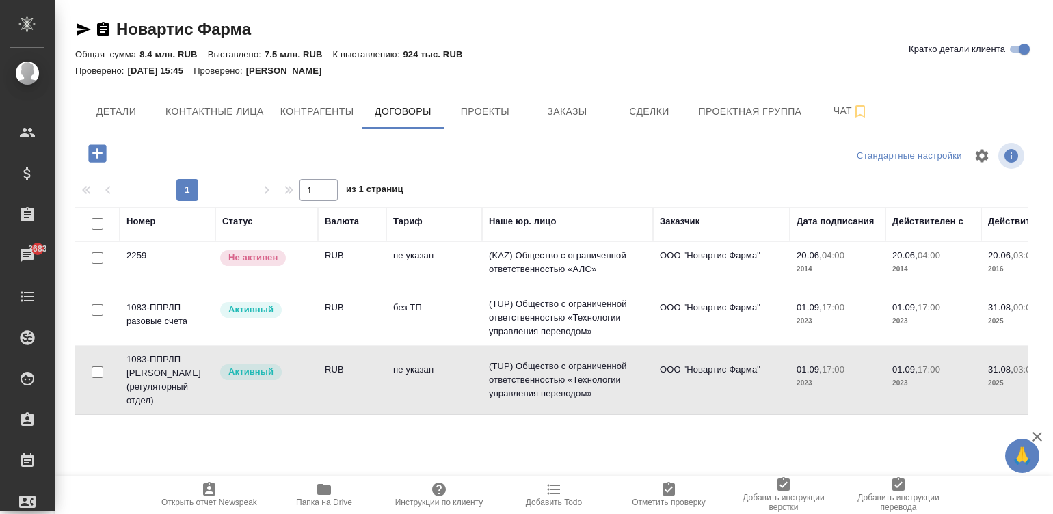
click at [457, 290] on td "не указан" at bounding box center [434, 266] width 96 height 48
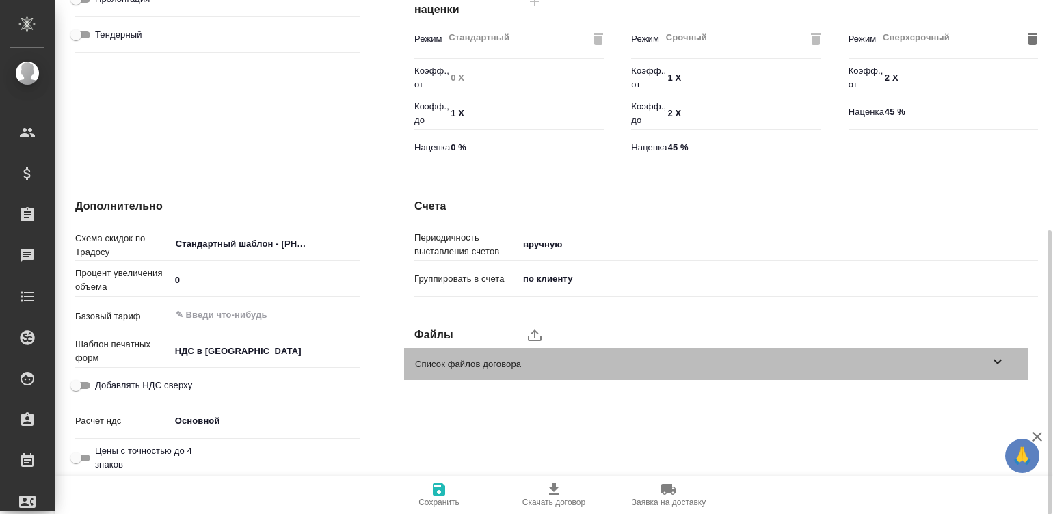
click at [991, 362] on icon at bounding box center [997, 361] width 16 height 16
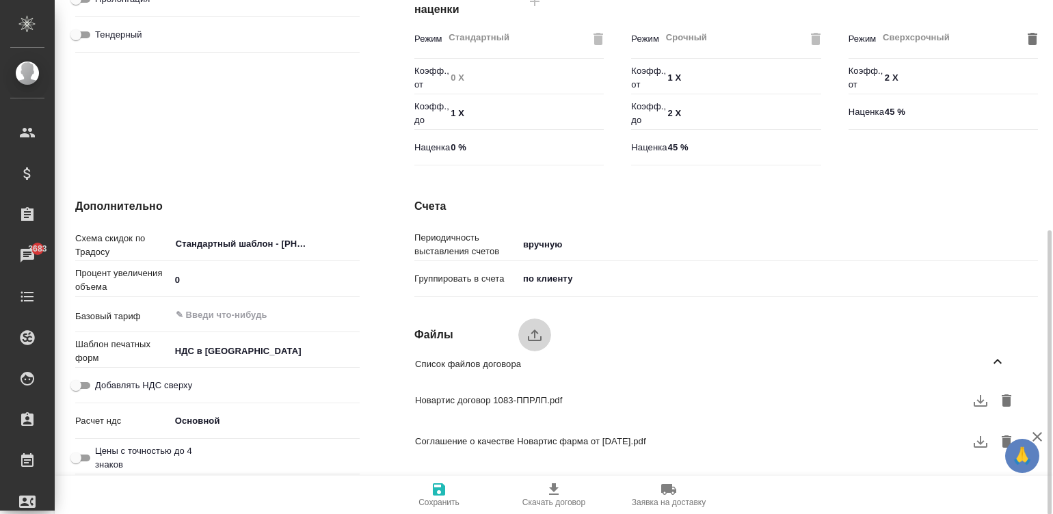
click at [533, 336] on icon "upload" at bounding box center [534, 335] width 16 height 16
click at [0, 0] on input "upload" at bounding box center [0, 0] width 0 height 0
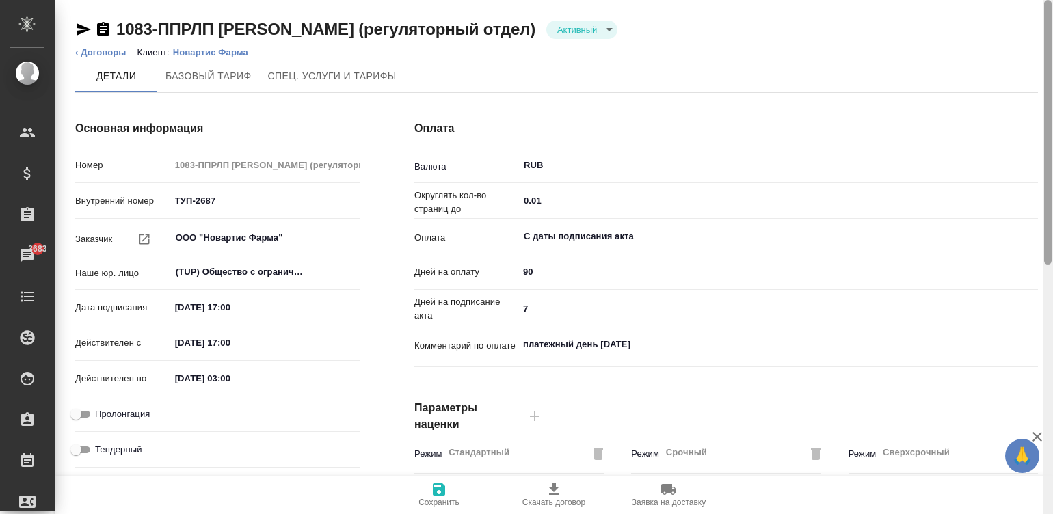
click at [1049, 64] on div at bounding box center [1048, 257] width 10 height 515
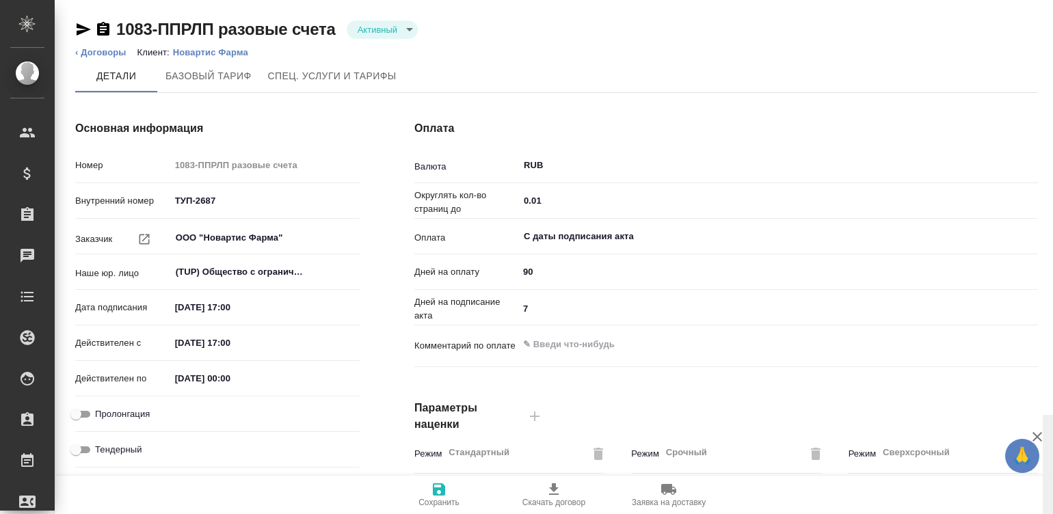
scroll to position [415, 0]
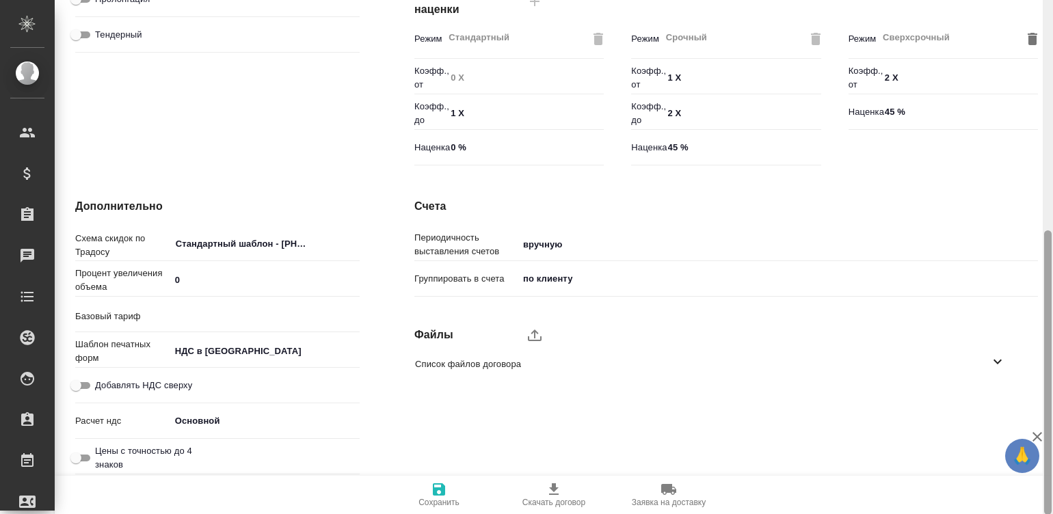
click at [1045, 390] on div at bounding box center [1048, 257] width 10 height 515
click at [529, 325] on label "upload" at bounding box center [534, 335] width 33 height 33
click at [0, 0] on input "upload" at bounding box center [0, 0] width 0 height 0
type textarea "x"
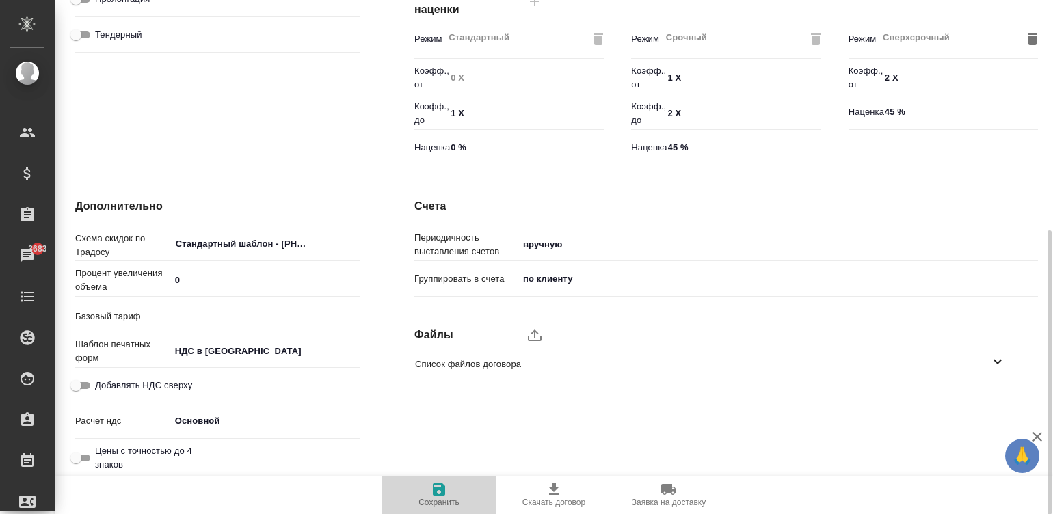
click at [447, 491] on span "Сохранить" at bounding box center [439, 494] width 98 height 26
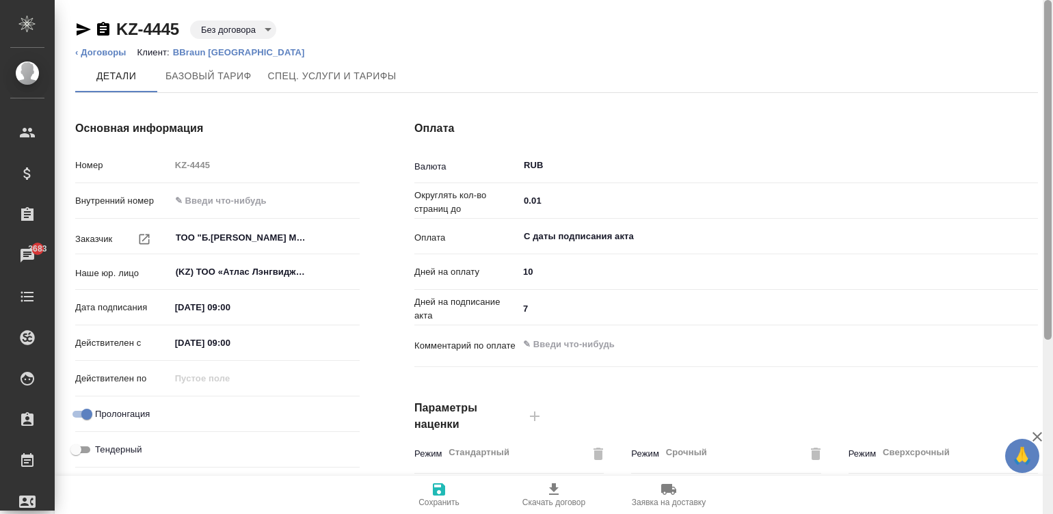
scroll to position [415, 0]
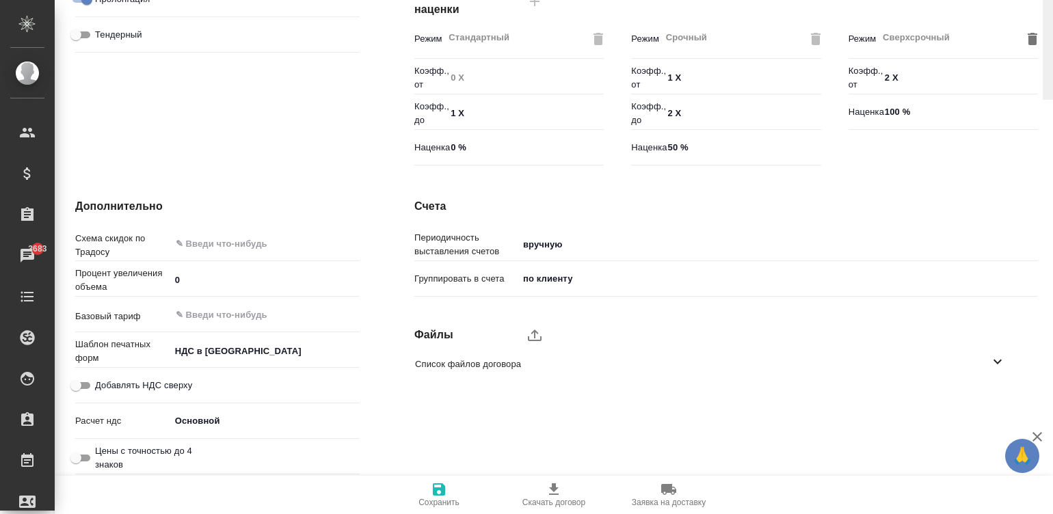
click at [536, 335] on icon "upload" at bounding box center [534, 335] width 16 height 16
click at [0, 0] on input "upload" at bounding box center [0, 0] width 0 height 0
click at [91, 389] on input "Добавлять НДС сверху" at bounding box center [75, 385] width 49 height 16
checkbox input "true"
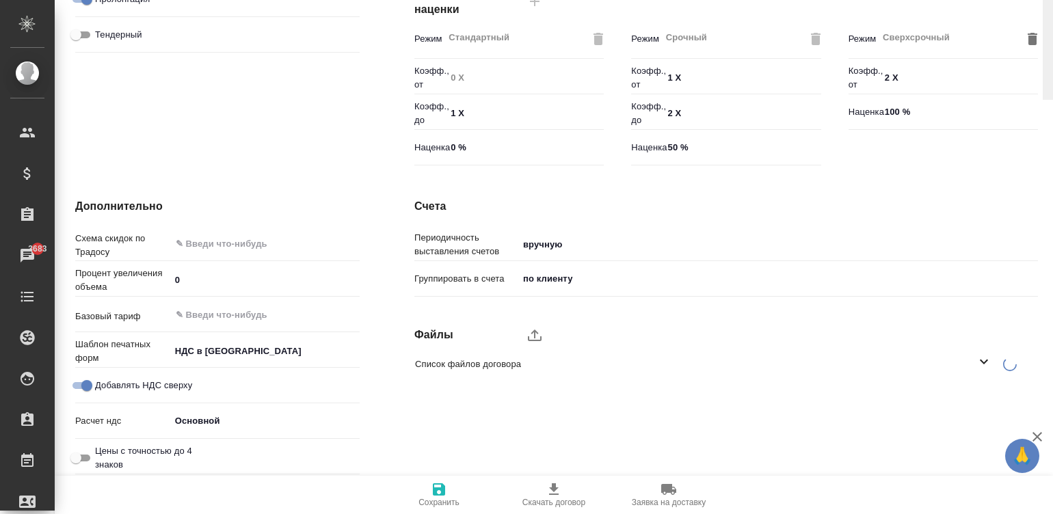
scroll to position [0, 0]
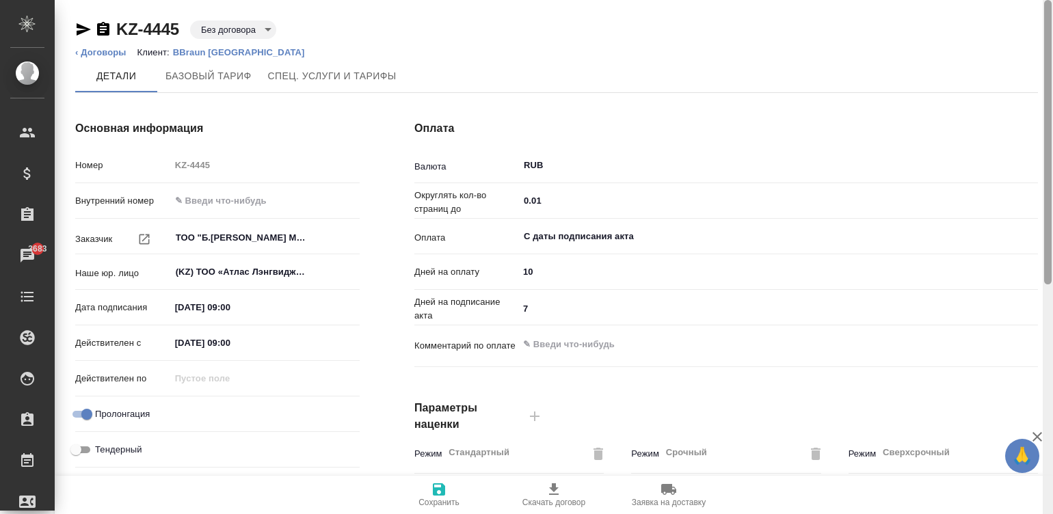
click at [1043, 59] on div at bounding box center [1048, 257] width 10 height 515
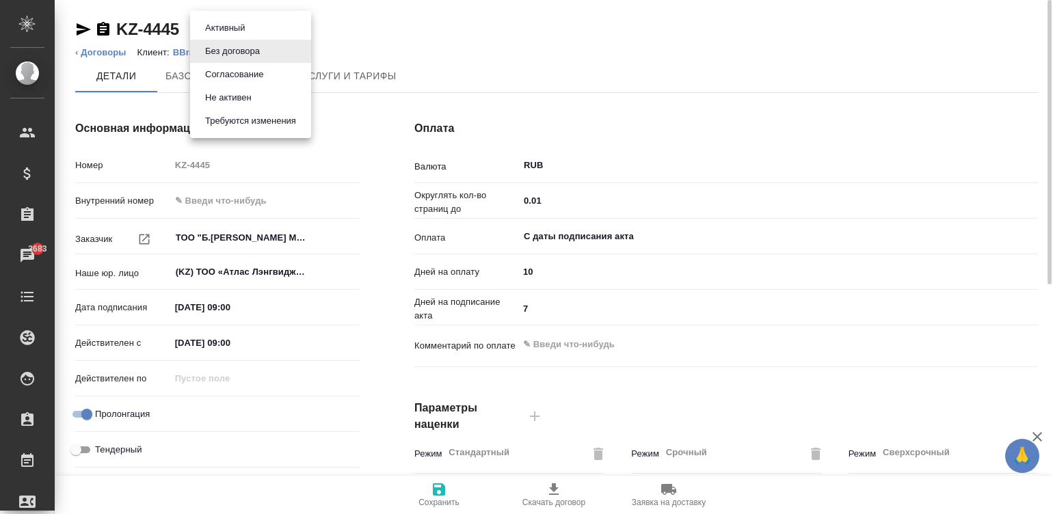
click at [236, 27] on body "🙏 .cls-1 fill:#fff; AWATERA Малинина Мария m.malinina Клиенты Спецификации Зака…" at bounding box center [526, 257] width 1053 height 514
click at [236, 27] on button "Активный" at bounding box center [225, 28] width 48 height 15
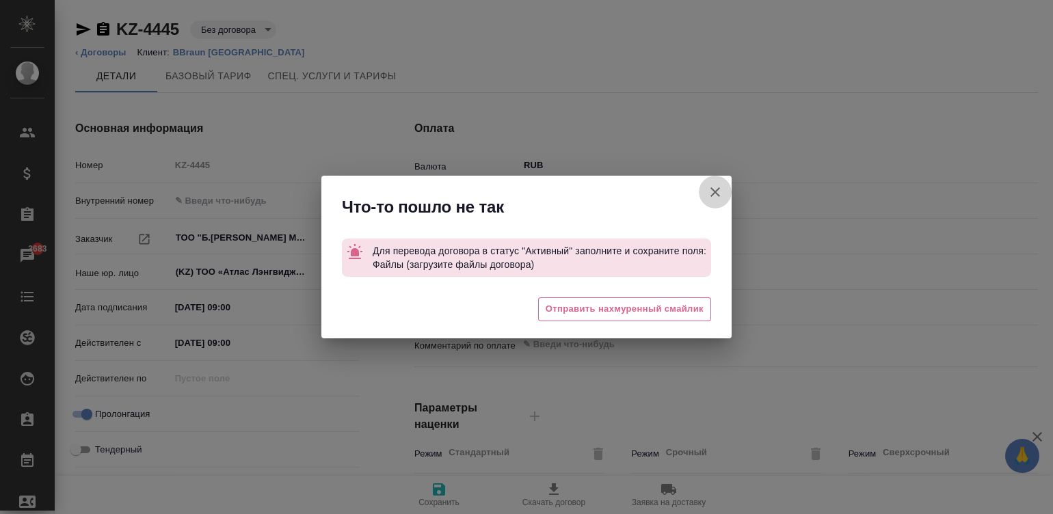
click at [715, 185] on icon "button" at bounding box center [715, 192] width 16 height 16
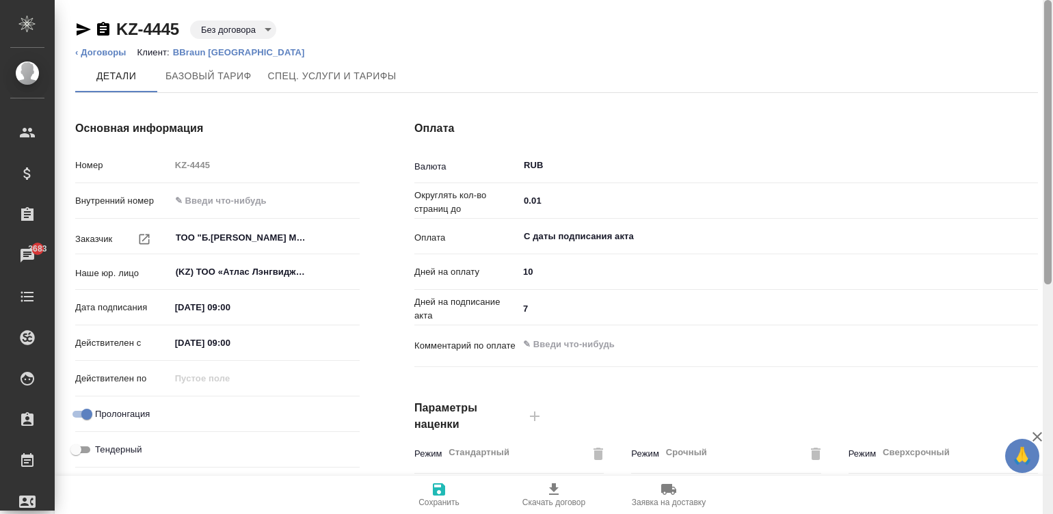
scroll to position [415, 0]
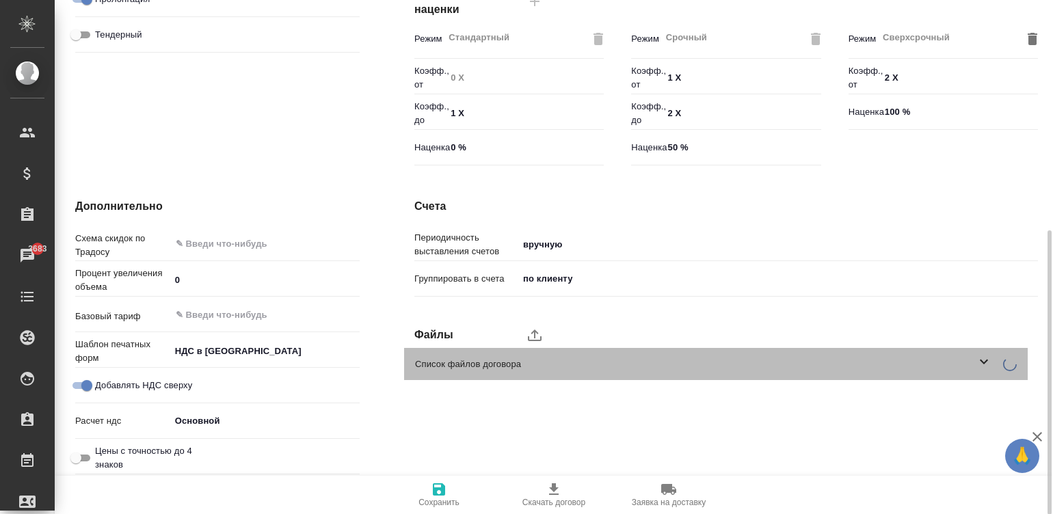
click at [698, 362] on span "Список файлов договора" at bounding box center [695, 365] width 561 height 14
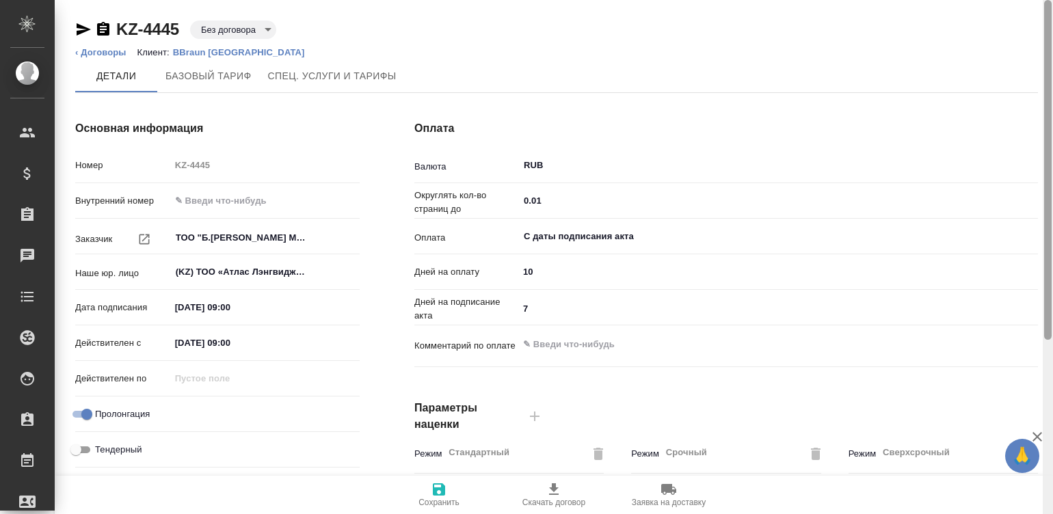
scroll to position [415, 0]
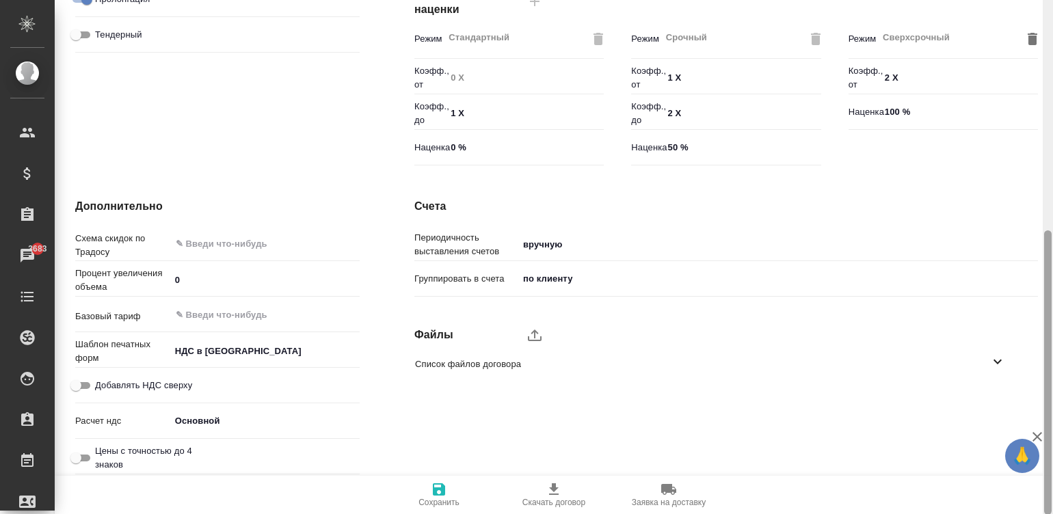
click at [1051, 369] on div at bounding box center [1048, 257] width 10 height 515
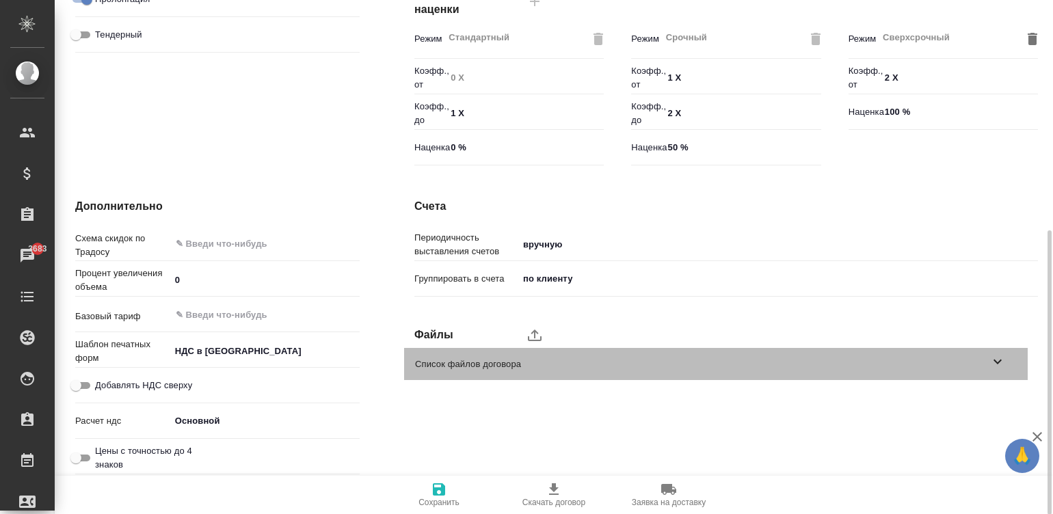
click at [1006, 362] on div "Список файлов договора" at bounding box center [715, 364] width 623 height 32
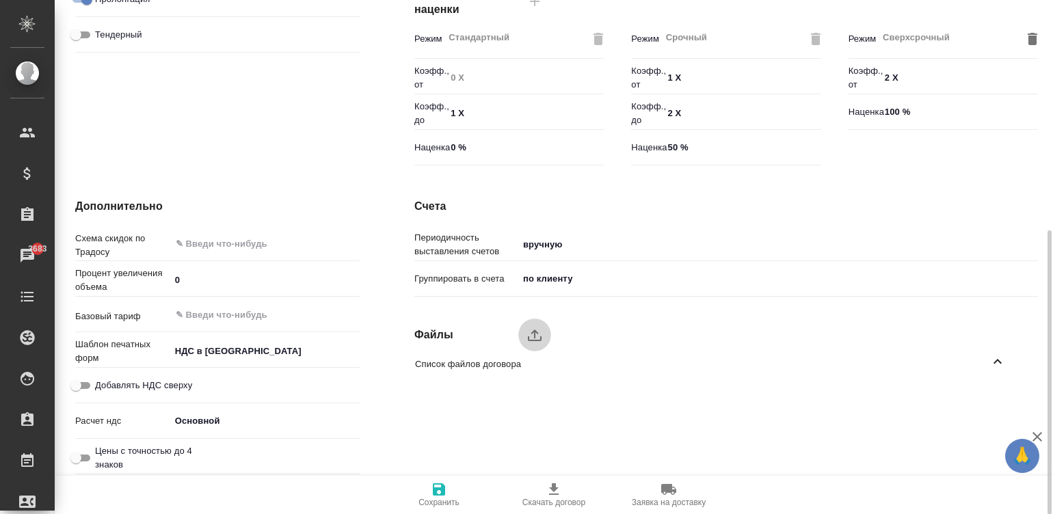
click at [518, 331] on label "upload" at bounding box center [534, 335] width 33 height 33
click at [0, 0] on input "upload" at bounding box center [0, 0] width 0 height 0
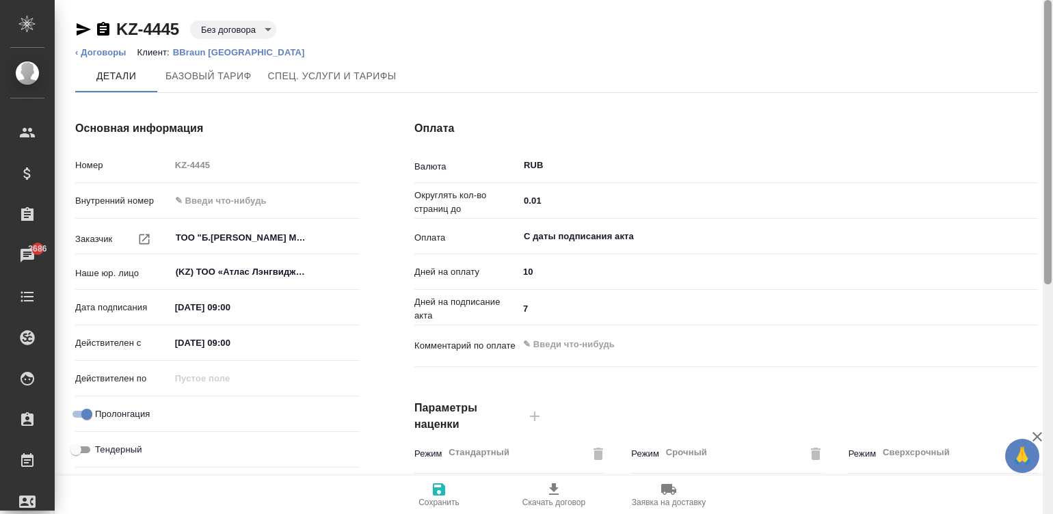
click at [1045, 34] on div at bounding box center [1048, 257] width 10 height 515
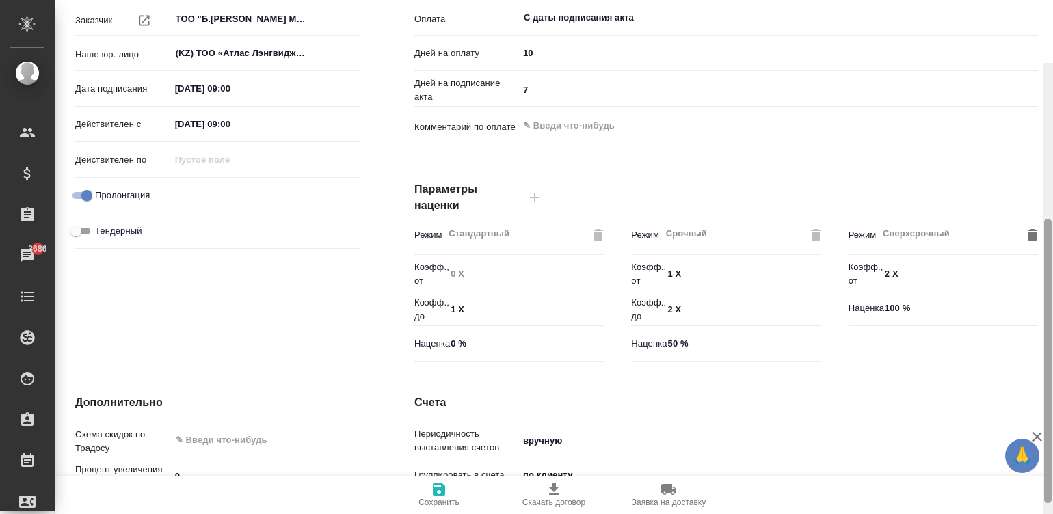
drag, startPoint x: 1045, startPoint y: 57, endPoint x: 1036, endPoint y: 217, distance: 160.2
click at [1036, 217] on div "KZ-4445 Без договора draft ‹ Договоры Клиент: BBraun Kazakhstan [PERSON_NAME] т…" at bounding box center [554, 257] width 998 height 514
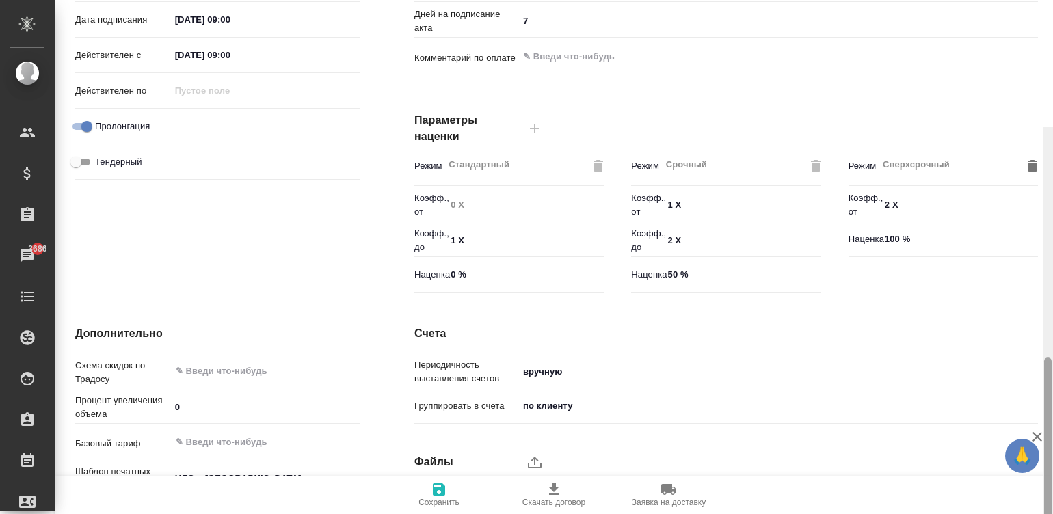
scroll to position [415, 0]
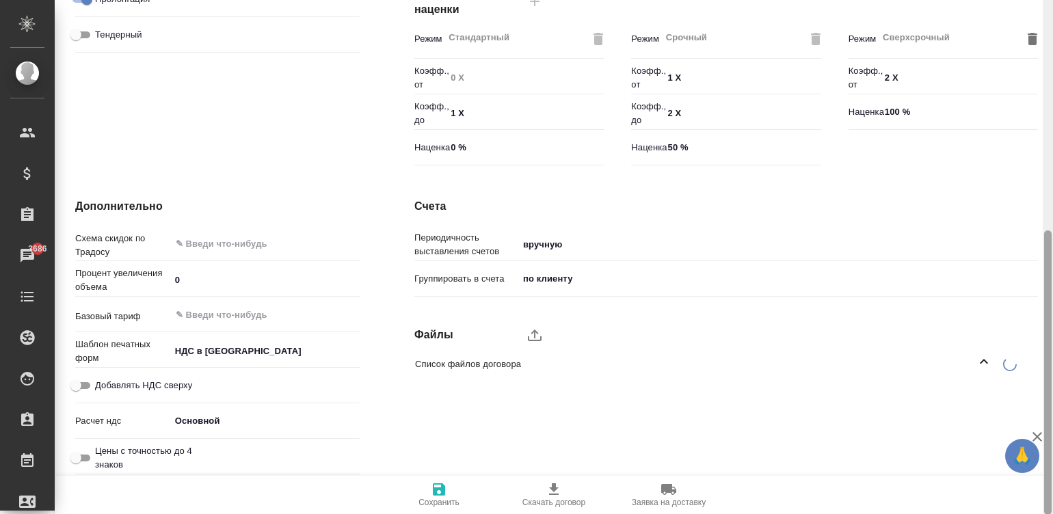
click at [1046, 483] on div at bounding box center [1048, 257] width 10 height 515
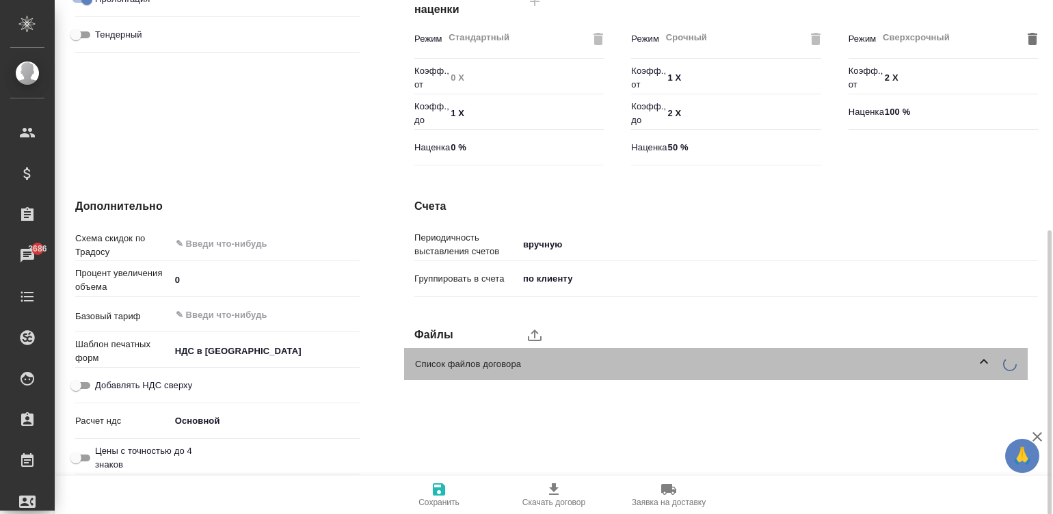
click at [962, 371] on div "Список файлов договора" at bounding box center [715, 364] width 623 height 32
click at [599, 366] on span "Список файлов договора" at bounding box center [702, 365] width 574 height 14
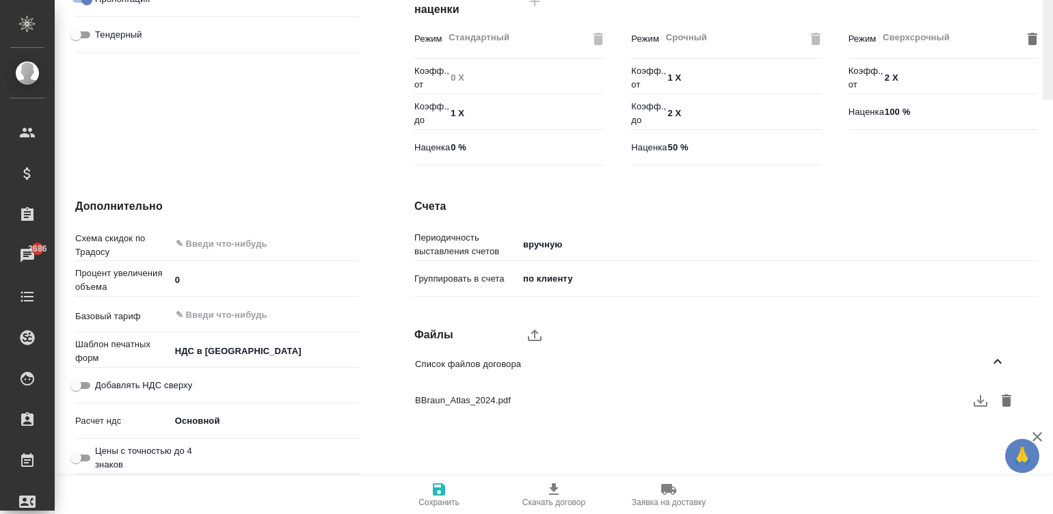
scroll to position [0, 0]
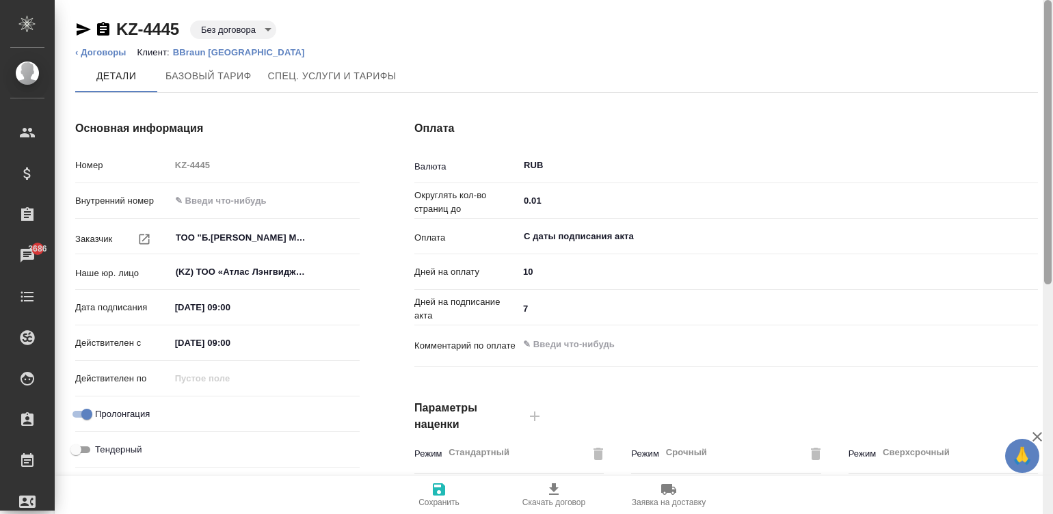
click at [1049, 17] on div at bounding box center [1048, 257] width 10 height 515
click at [260, 24] on body "🙏 .cls-1 fill:#fff; AWATERA [PERSON_NAME]malinina Клиенты Спецификации Заказы 3…" at bounding box center [526, 257] width 1053 height 514
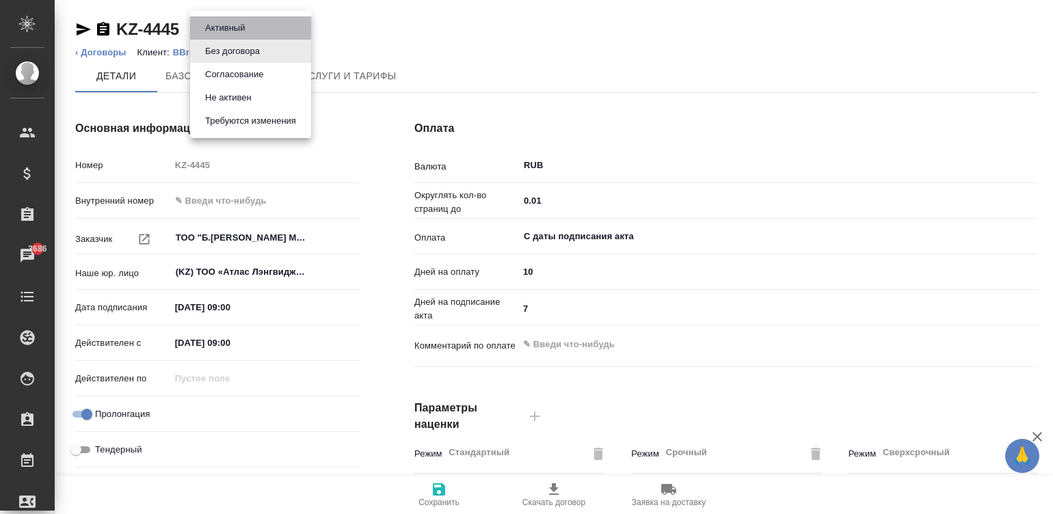
click at [240, 19] on li "Активный" at bounding box center [250, 27] width 121 height 23
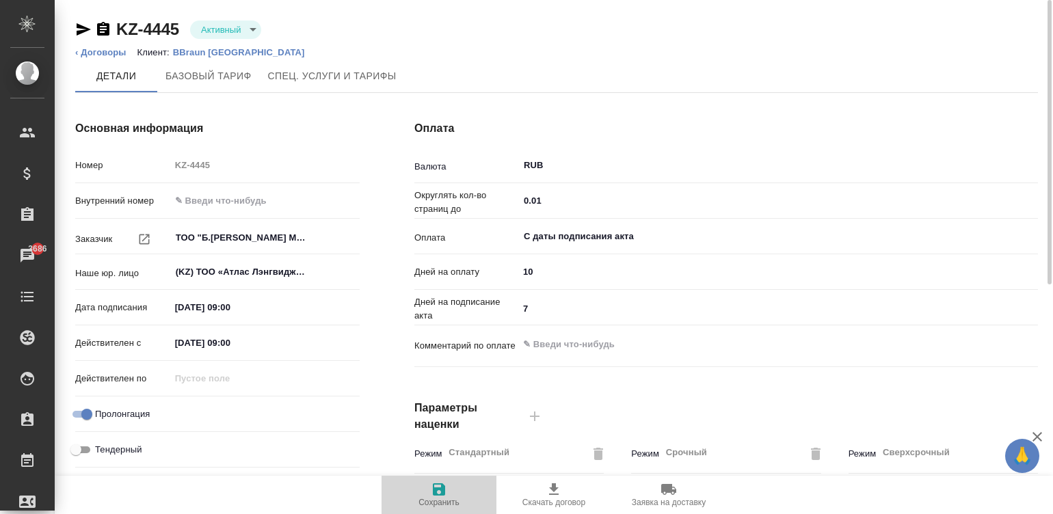
click at [437, 500] on span "Сохранить" at bounding box center [438, 503] width 41 height 10
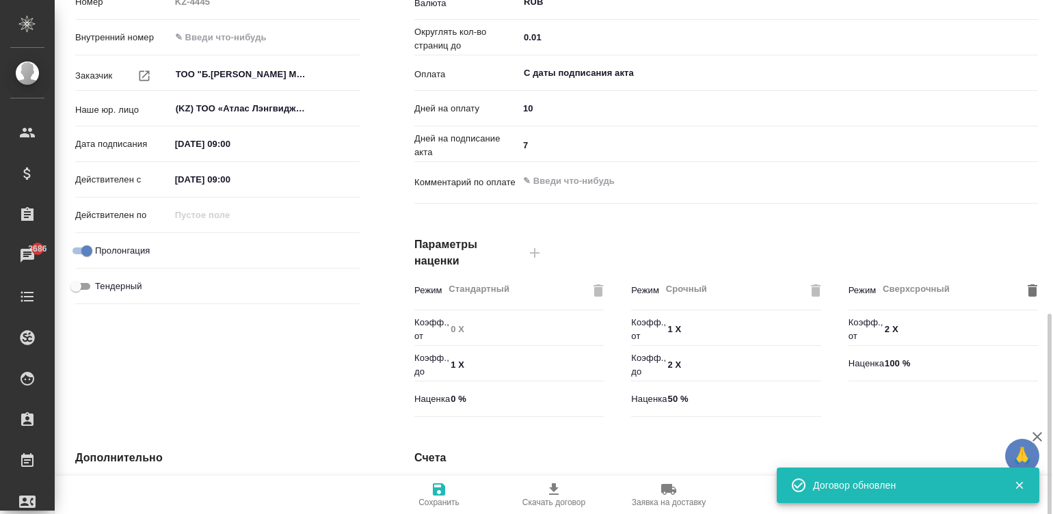
scroll to position [369, 0]
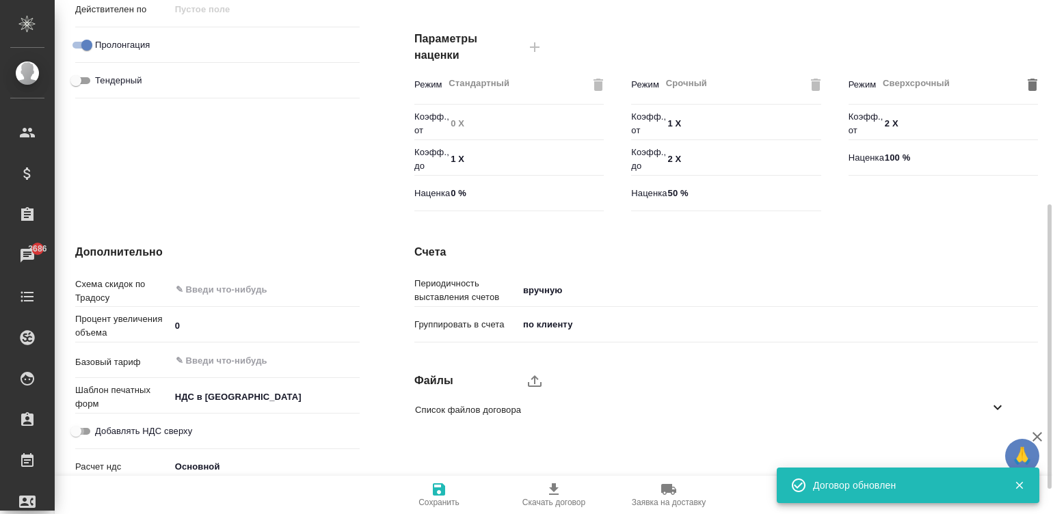
click at [83, 424] on input "Добавлять НДС сверху" at bounding box center [75, 431] width 49 height 16
checkbox input "true"
type textarea "x"
click at [433, 496] on icon "button" at bounding box center [439, 489] width 16 height 16
